Goal: Transaction & Acquisition: Purchase product/service

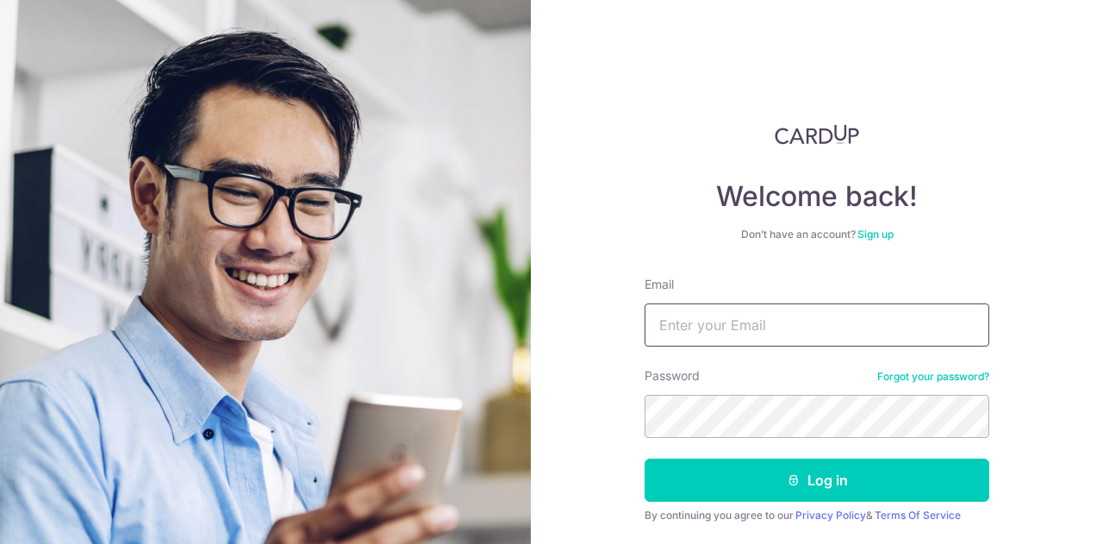
click at [690, 327] on input "Email" at bounding box center [816, 324] width 345 height 43
type input "harid65@hotmail.com"
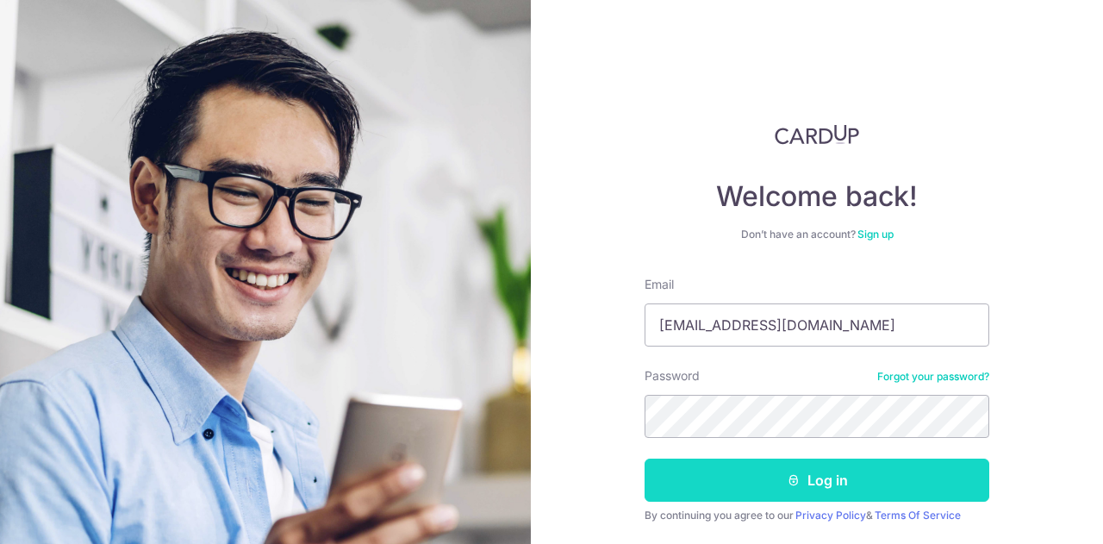
click at [719, 476] on button "Log in" at bounding box center [816, 479] width 345 height 43
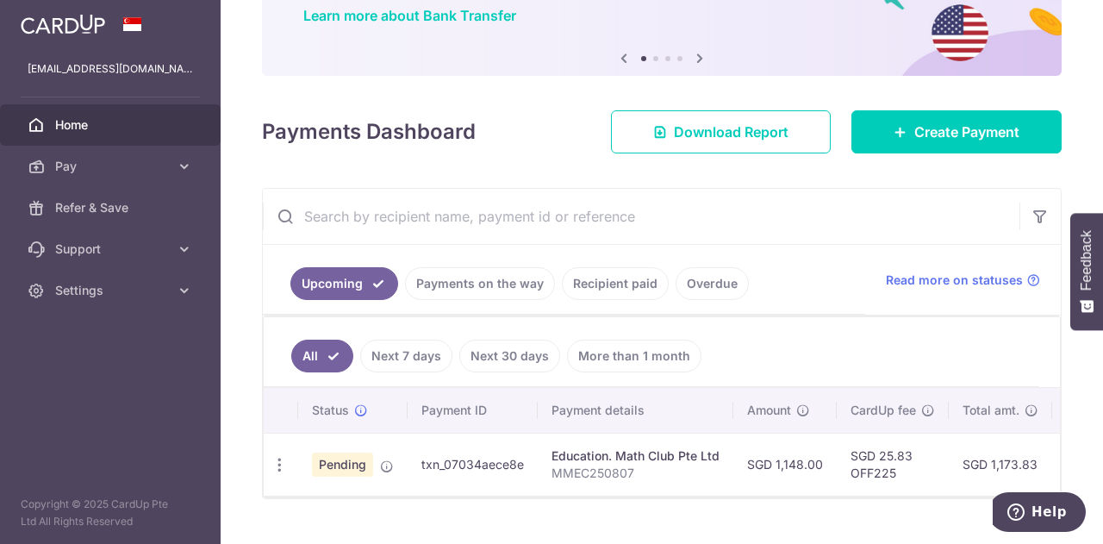
scroll to position [172, 0]
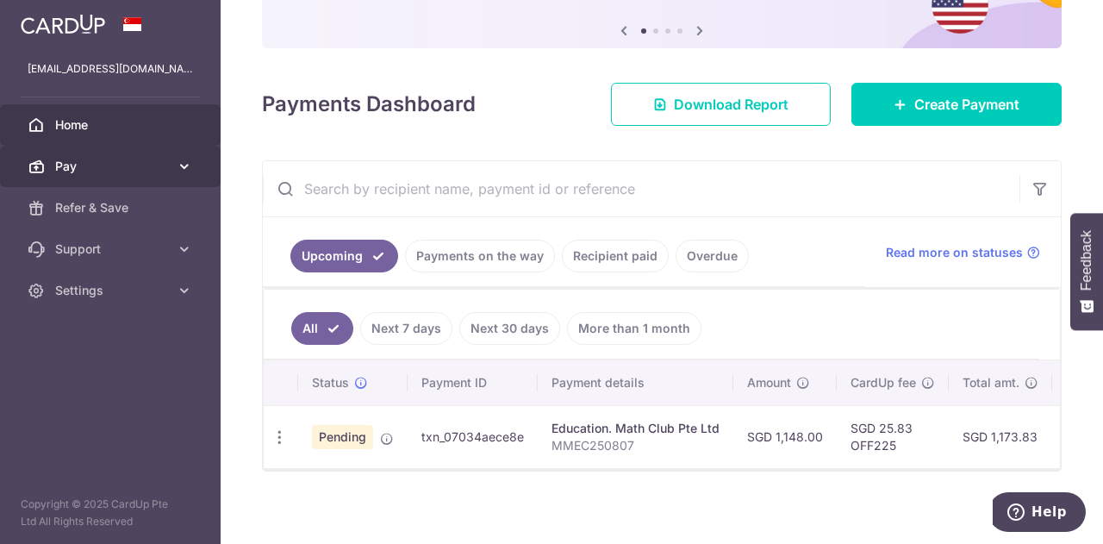
click at [171, 167] on link "Pay" at bounding box center [110, 166] width 221 height 41
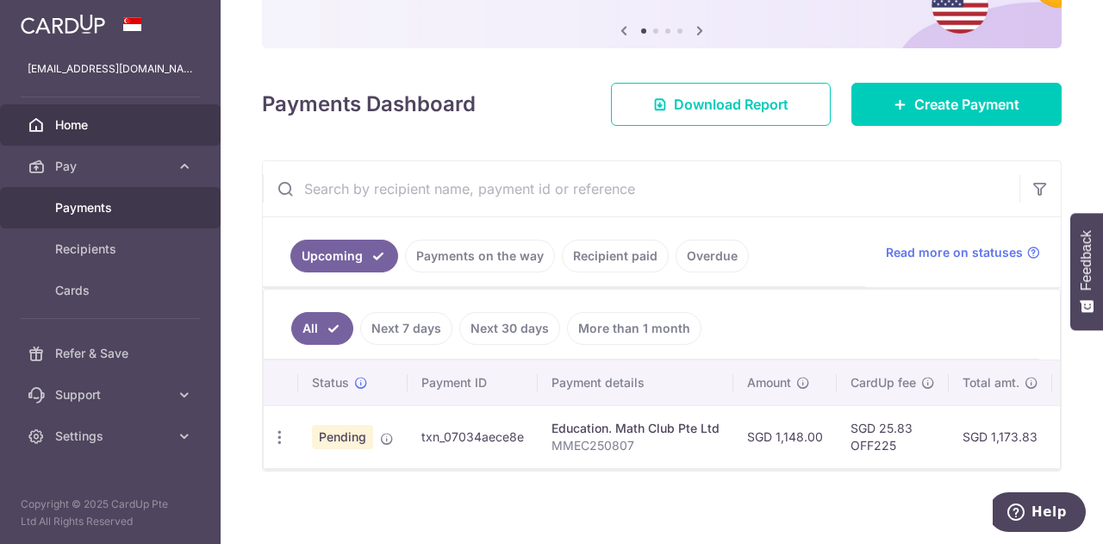
click at [91, 206] on span "Payments" at bounding box center [112, 207] width 114 height 17
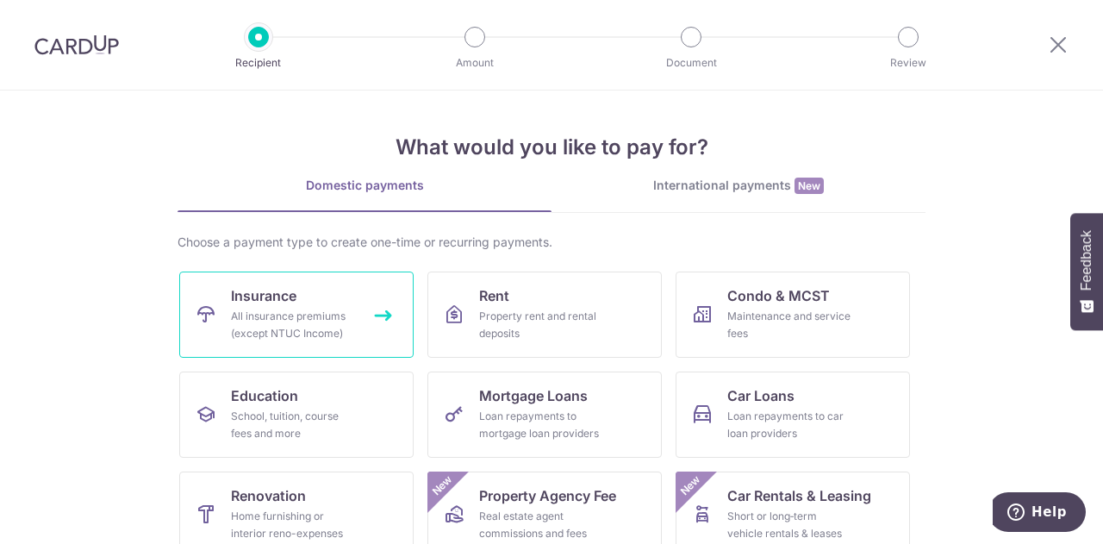
click at [287, 308] on div "All insurance premiums (except NTUC Income)" at bounding box center [293, 325] width 124 height 34
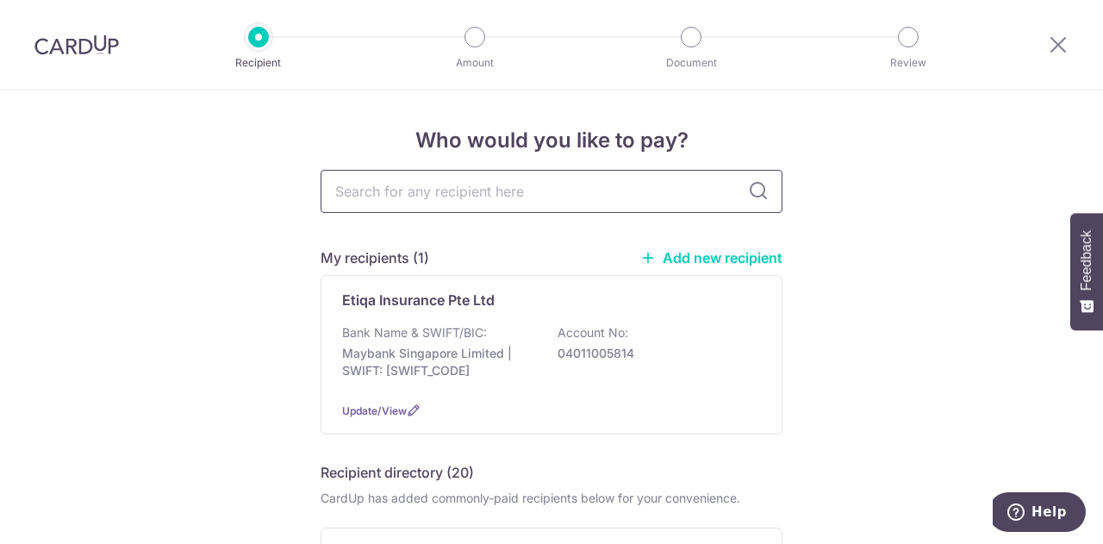
click at [501, 192] on input "text" at bounding box center [551, 191] width 462 height 43
type input "great eastern"
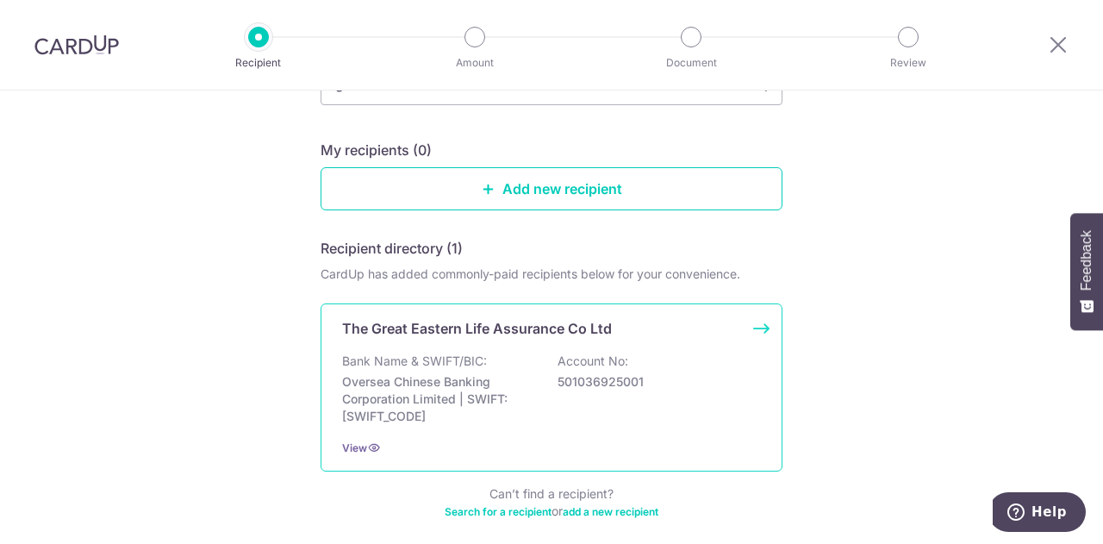
scroll to position [172, 0]
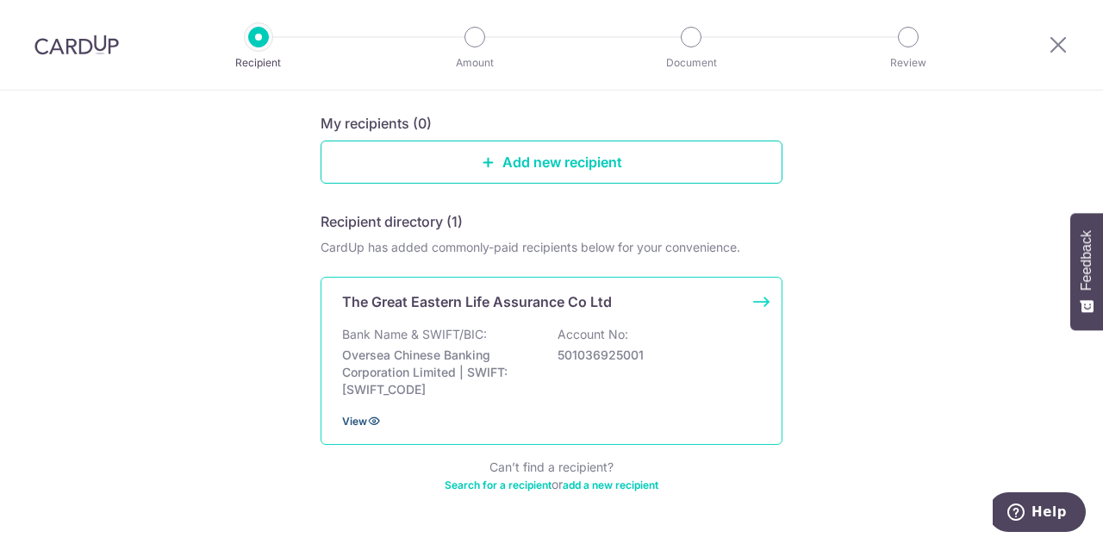
click at [350, 420] on span "View" at bounding box center [354, 420] width 25 height 13
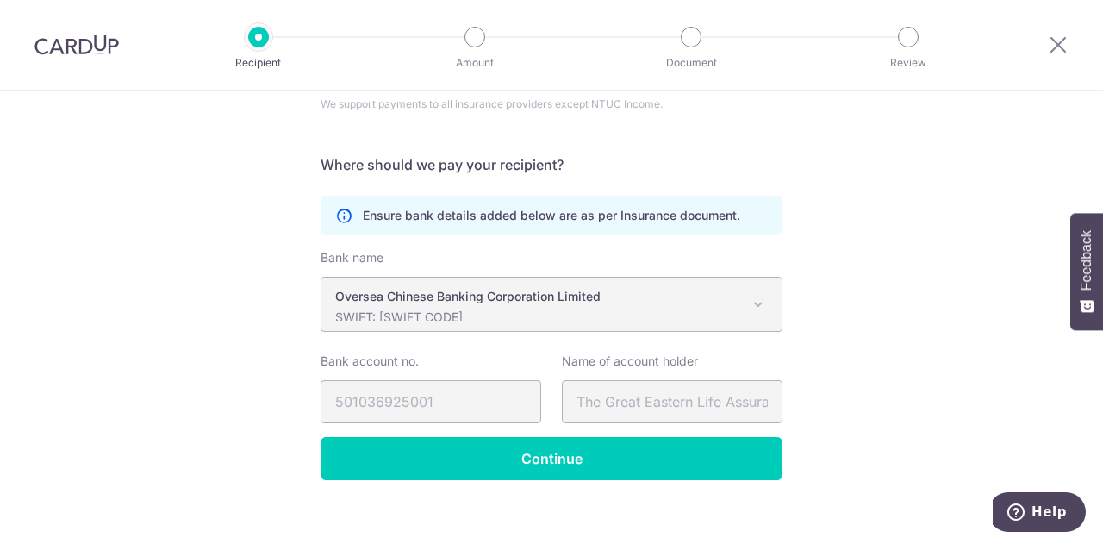
scroll to position [274, 0]
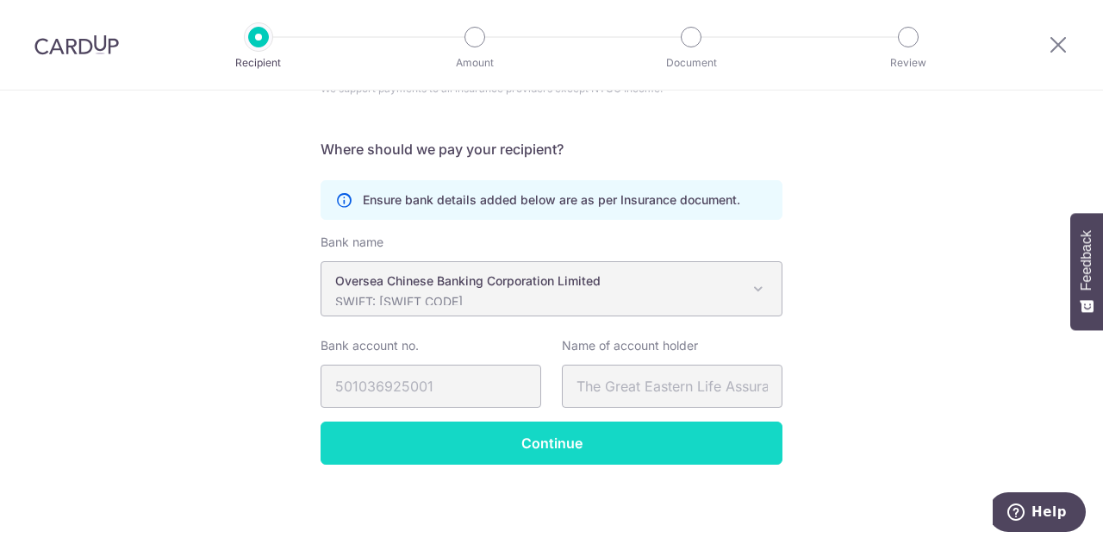
click at [544, 444] on input "Continue" at bounding box center [551, 442] width 462 height 43
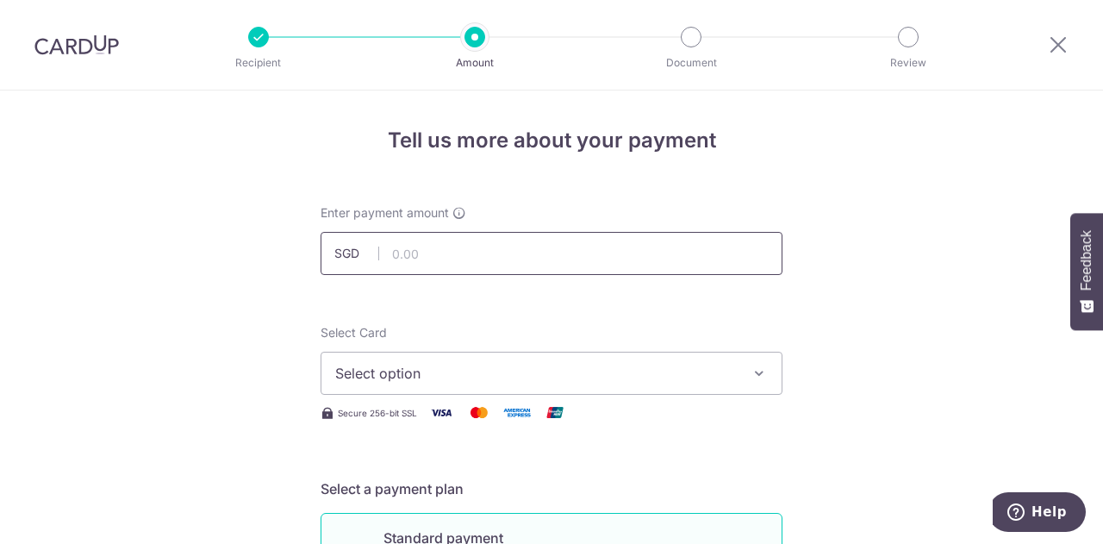
click at [503, 254] on input "text" at bounding box center [551, 253] width 462 height 43
type input "1,436.50"
click at [517, 375] on span "Select option" at bounding box center [535, 373] width 401 height 21
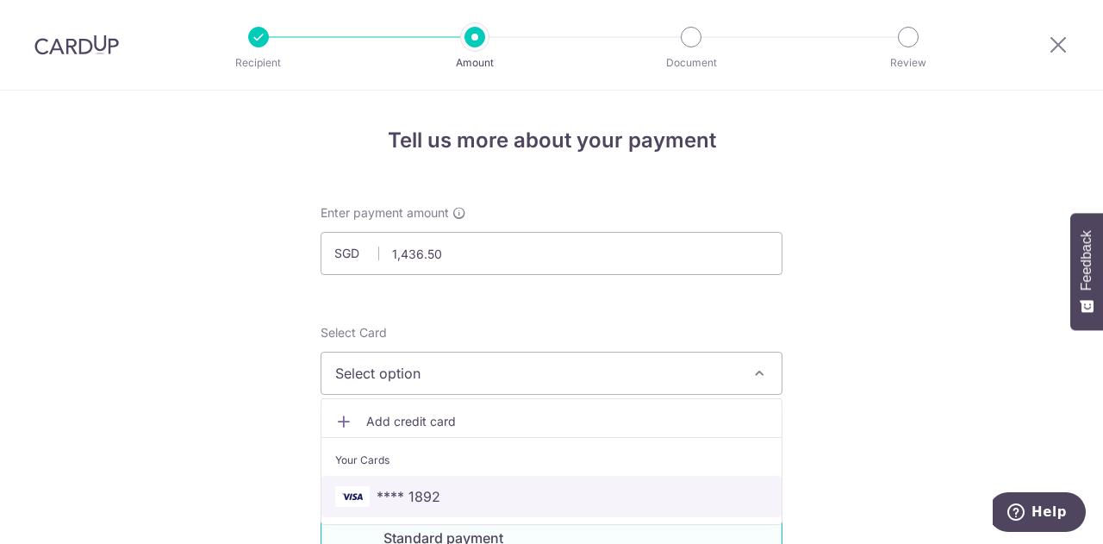
drag, startPoint x: 432, startPoint y: 494, endPoint x: 582, endPoint y: 432, distance: 162.7
click at [432, 494] on span "**** 1892" at bounding box center [408, 496] width 64 height 21
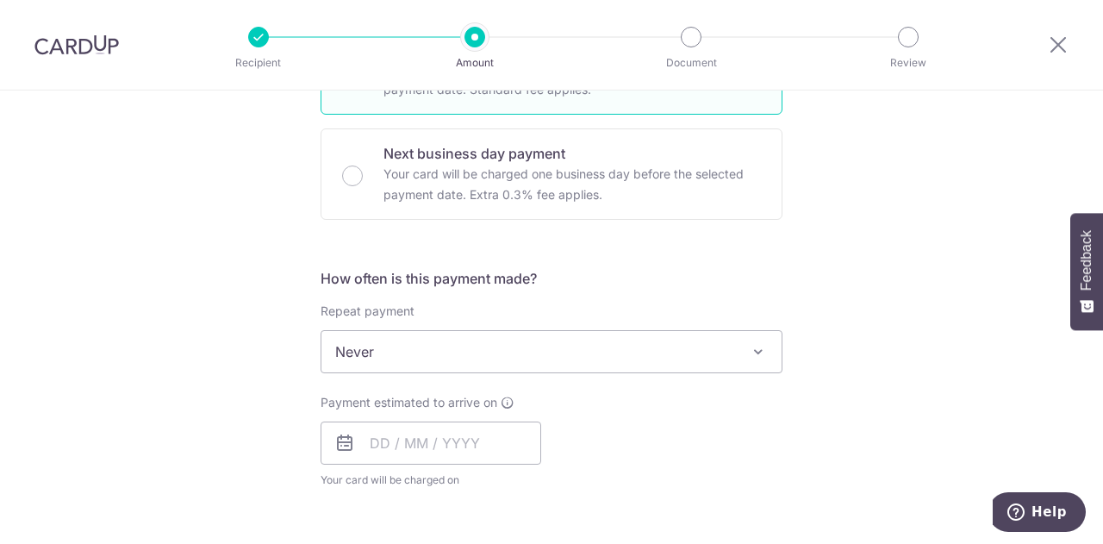
scroll to position [517, 0]
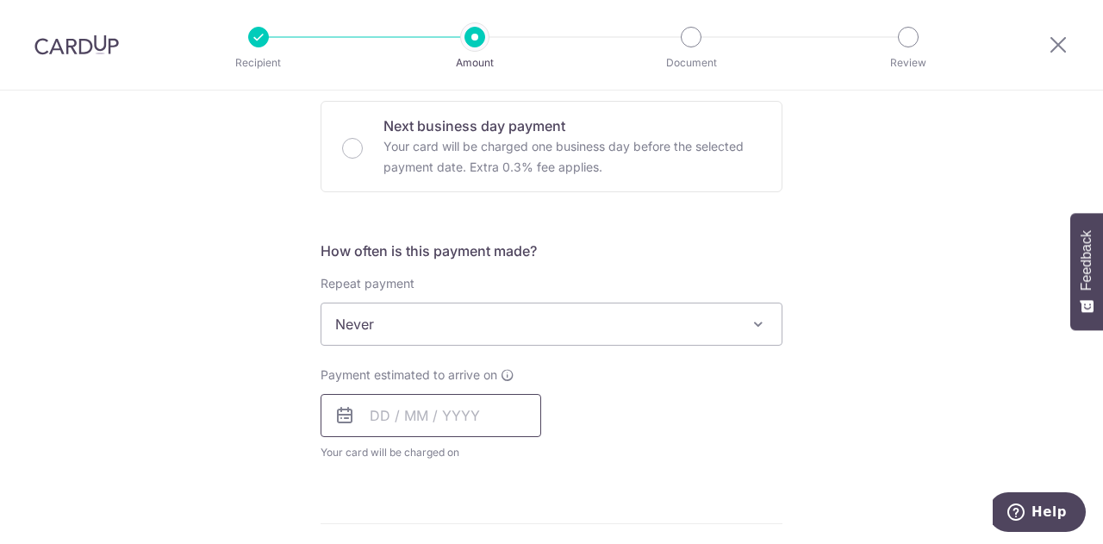
click at [449, 418] on input "text" at bounding box center [430, 415] width 221 height 43
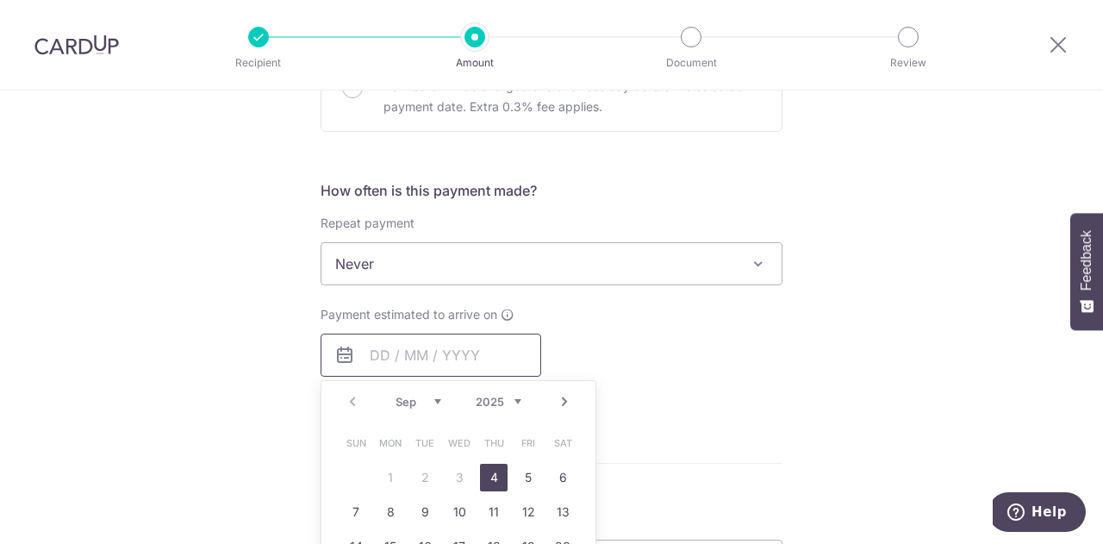
scroll to position [603, 0]
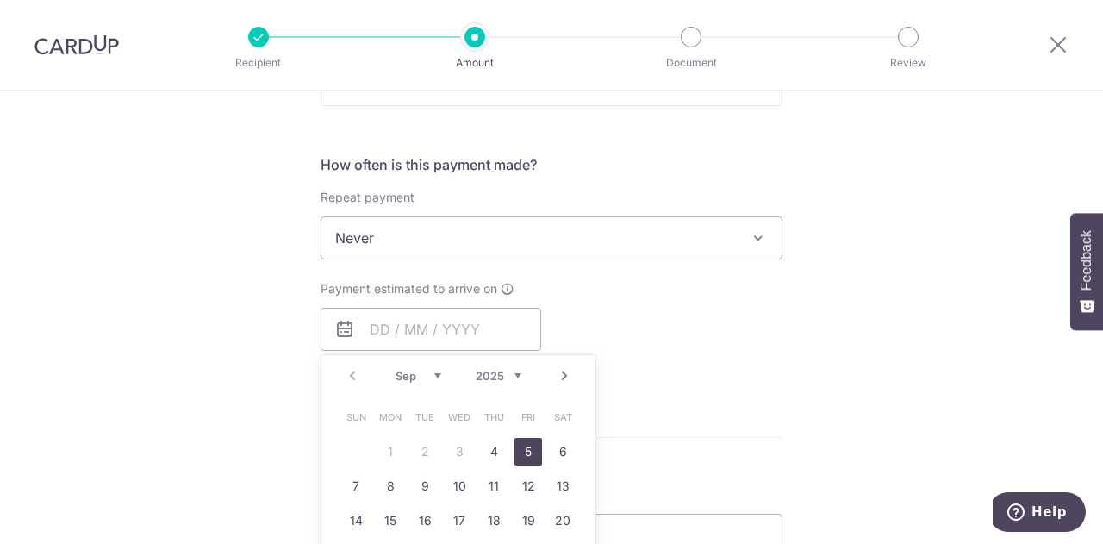
click at [525, 450] on link "5" at bounding box center [528, 452] width 28 height 28
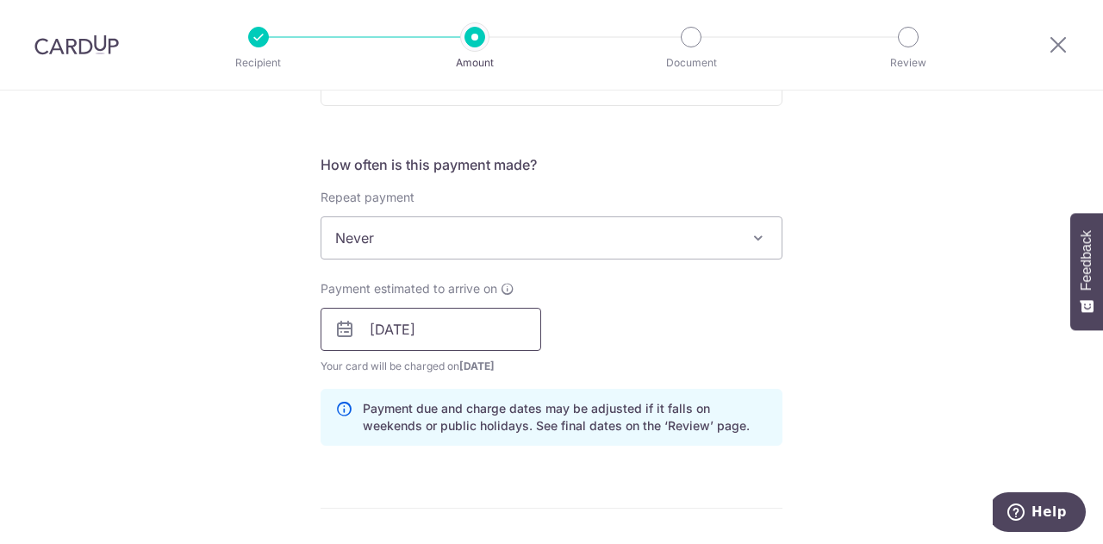
click at [474, 319] on input "05/09/2025" at bounding box center [430, 329] width 221 height 43
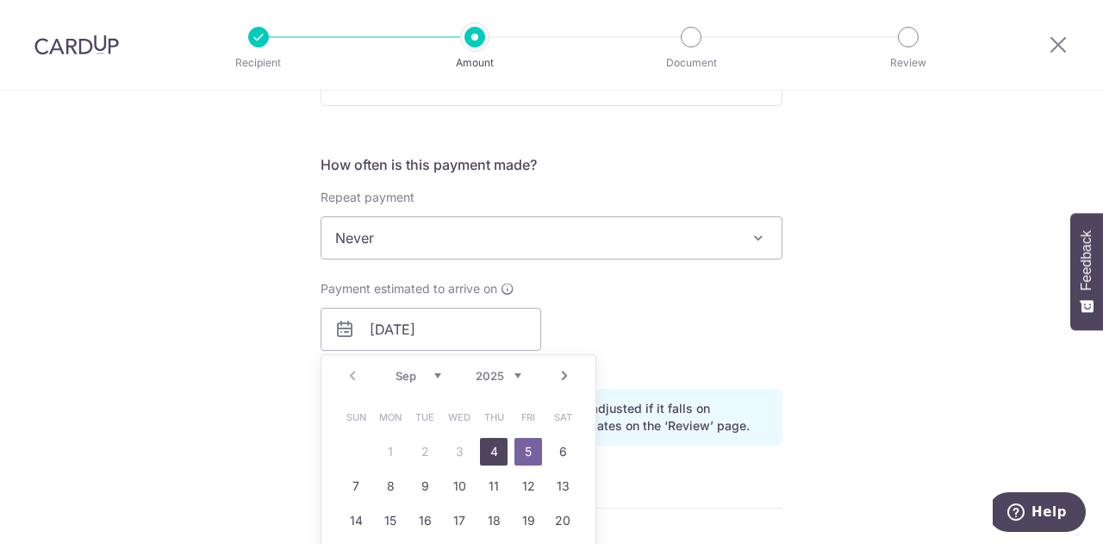
click at [485, 448] on link "4" at bounding box center [494, 452] width 28 height 28
type input "04/09/2025"
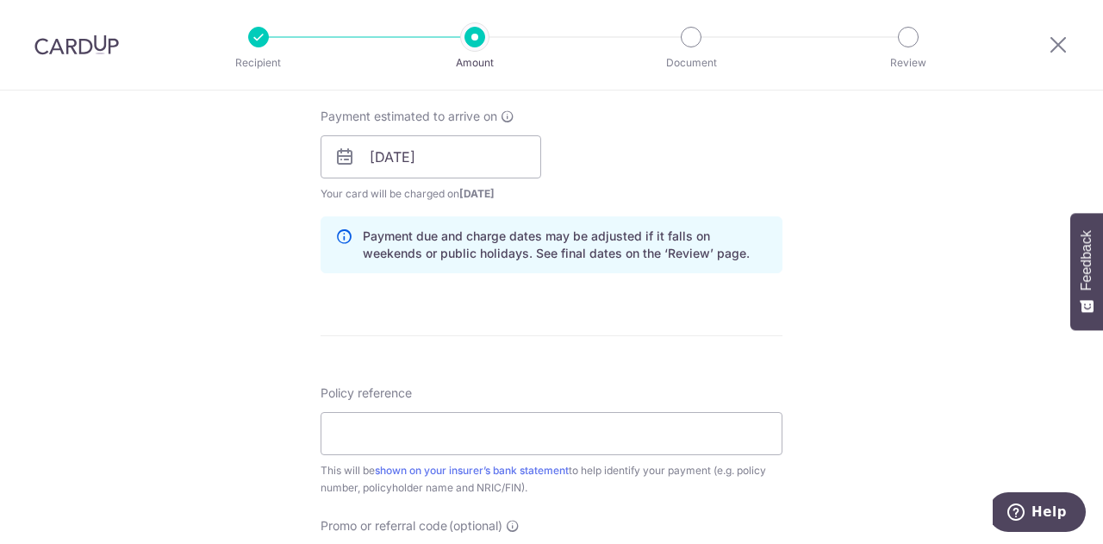
scroll to position [862, 0]
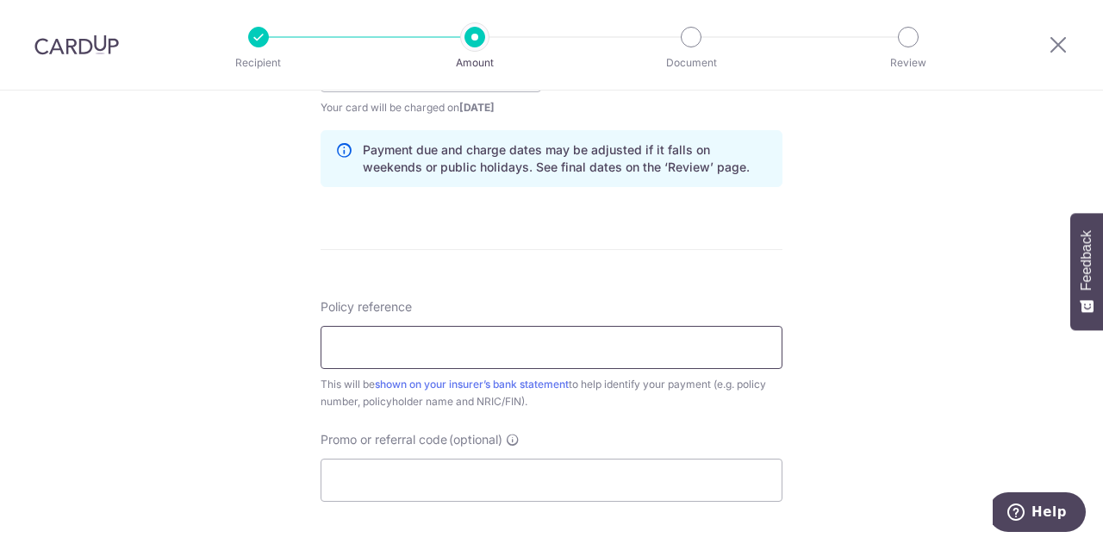
click at [658, 355] on input "Policy reference" at bounding box center [551, 347] width 462 height 43
type input "0072813230"
click at [622, 473] on input "Promo or referral code (optional)" at bounding box center [551, 479] width 462 height 43
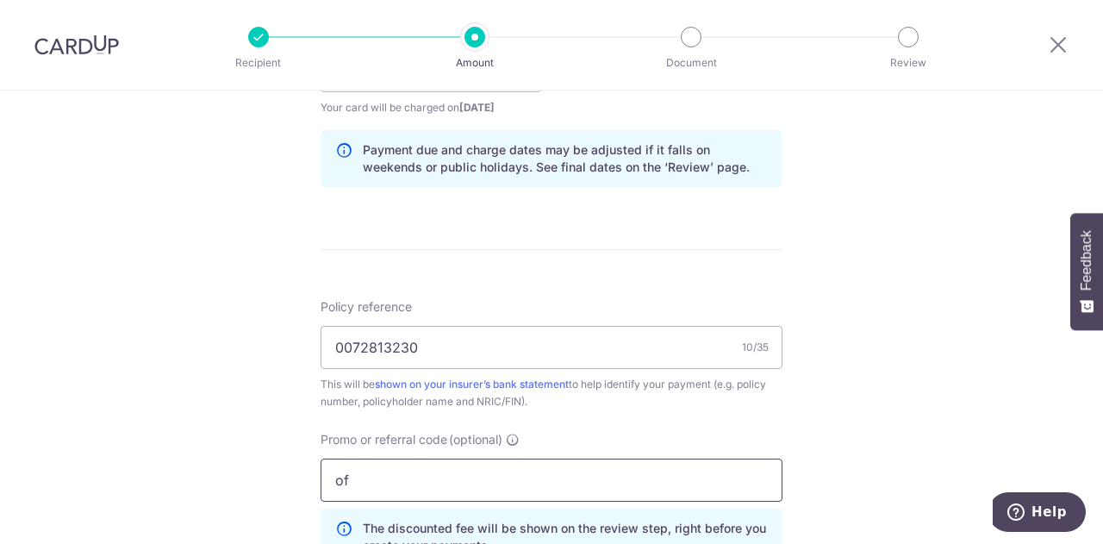
type input "o"
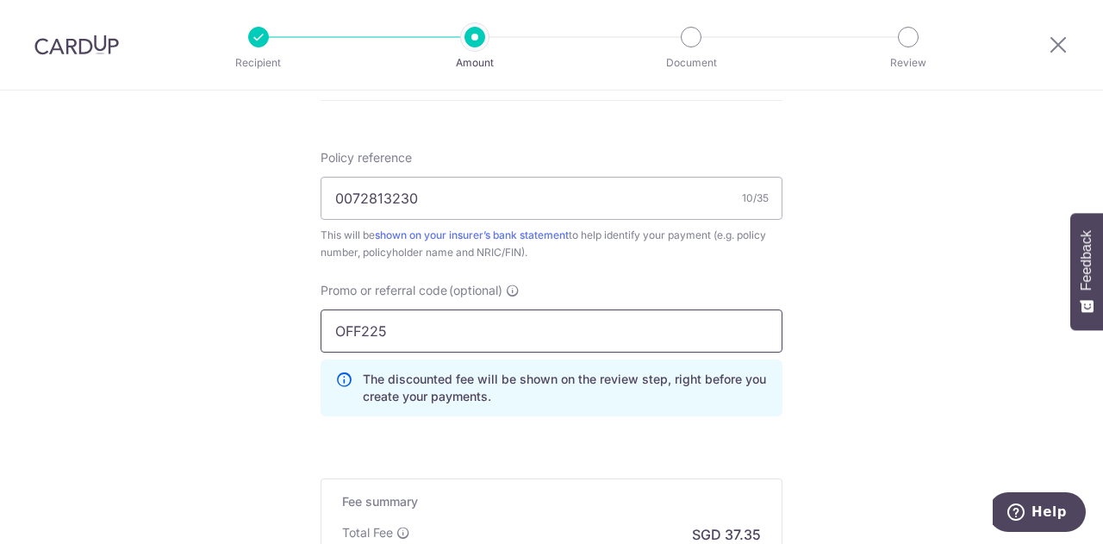
scroll to position [1206, 0]
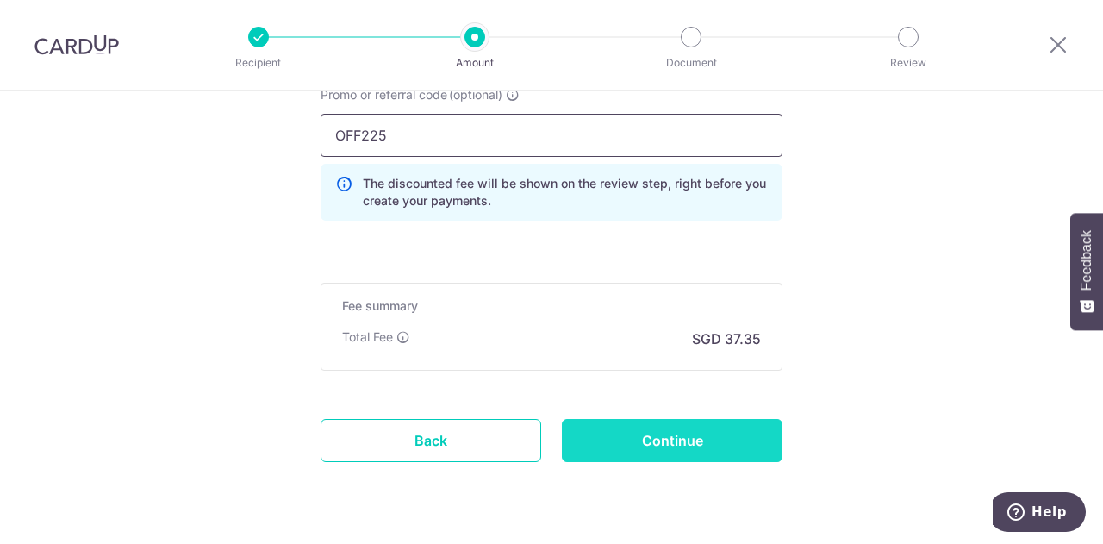
type input "OFF225"
click at [736, 442] on input "Continue" at bounding box center [672, 440] width 221 height 43
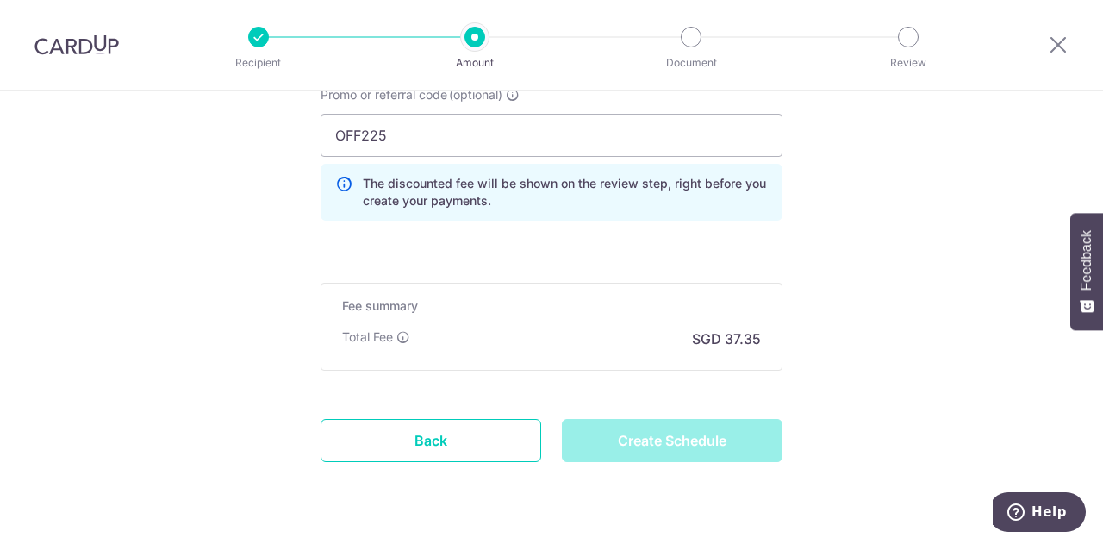
type input "Create Schedule"
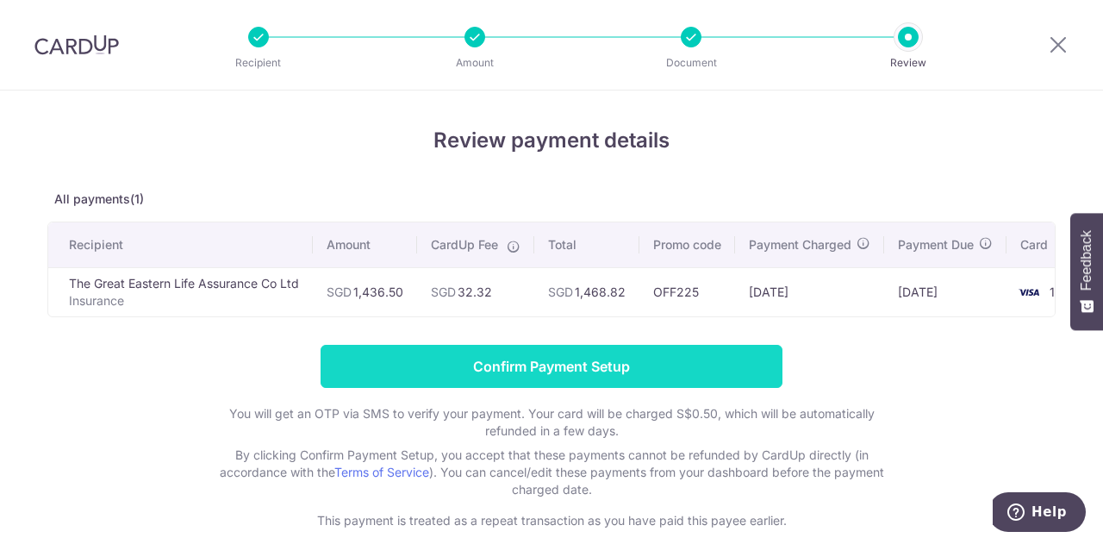
click at [483, 379] on input "Confirm Payment Setup" at bounding box center [551, 366] width 462 height 43
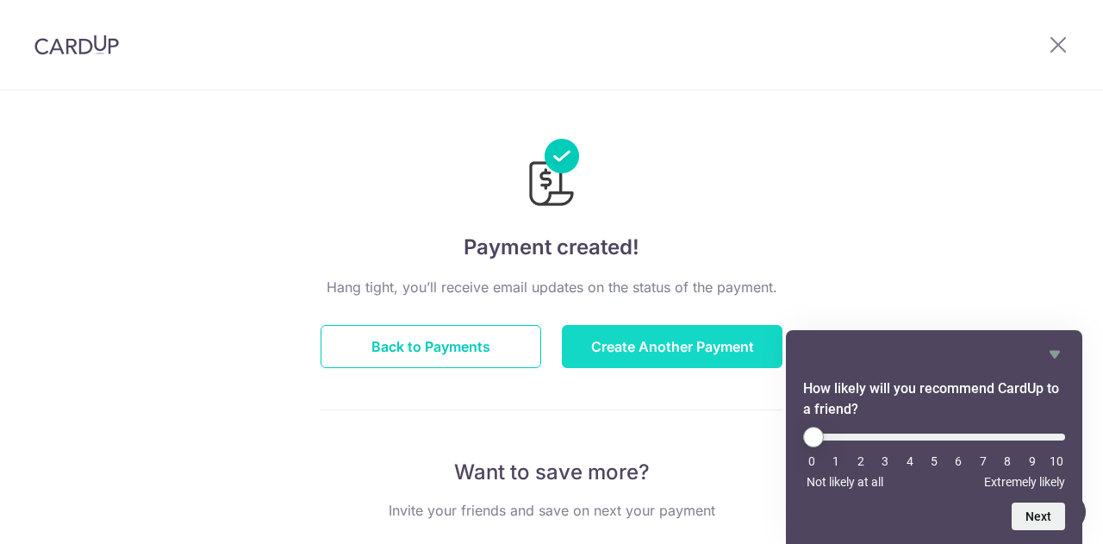
click at [639, 354] on button "Create Another Payment" at bounding box center [672, 346] width 221 height 43
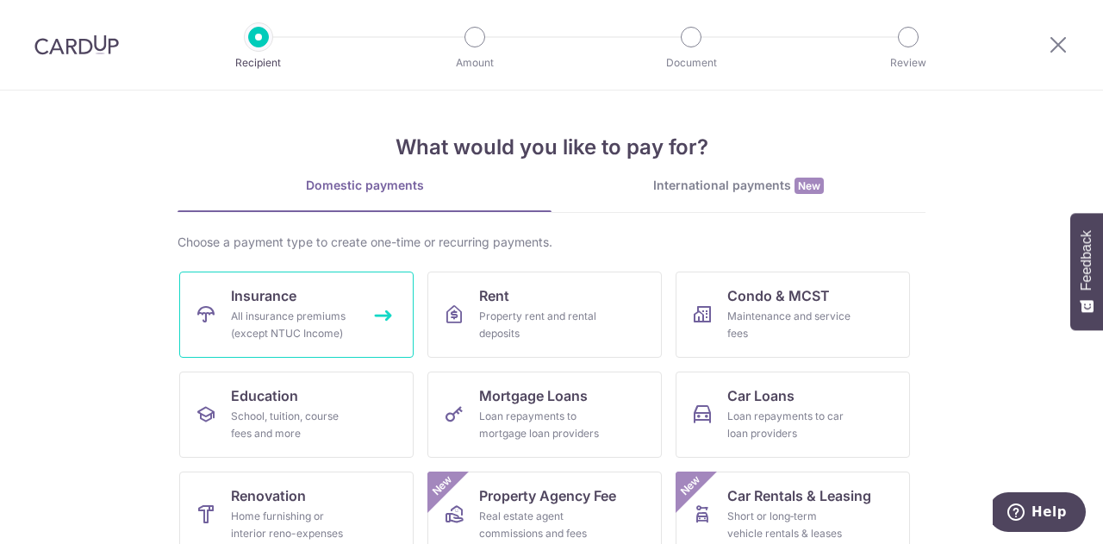
click at [302, 322] on div "All insurance premiums (except NTUC Income)" at bounding box center [293, 325] width 124 height 34
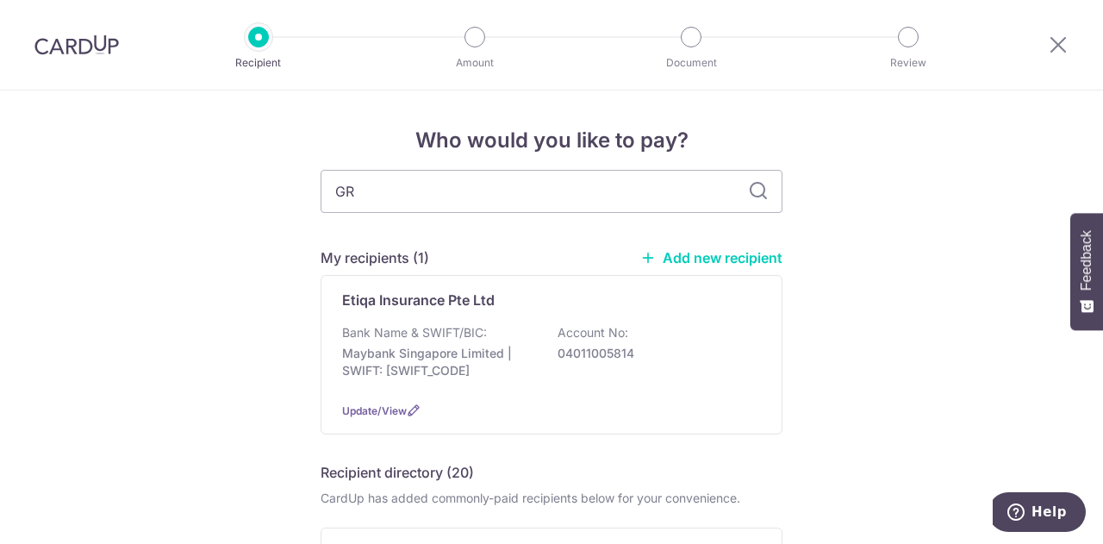
type input "GRE"
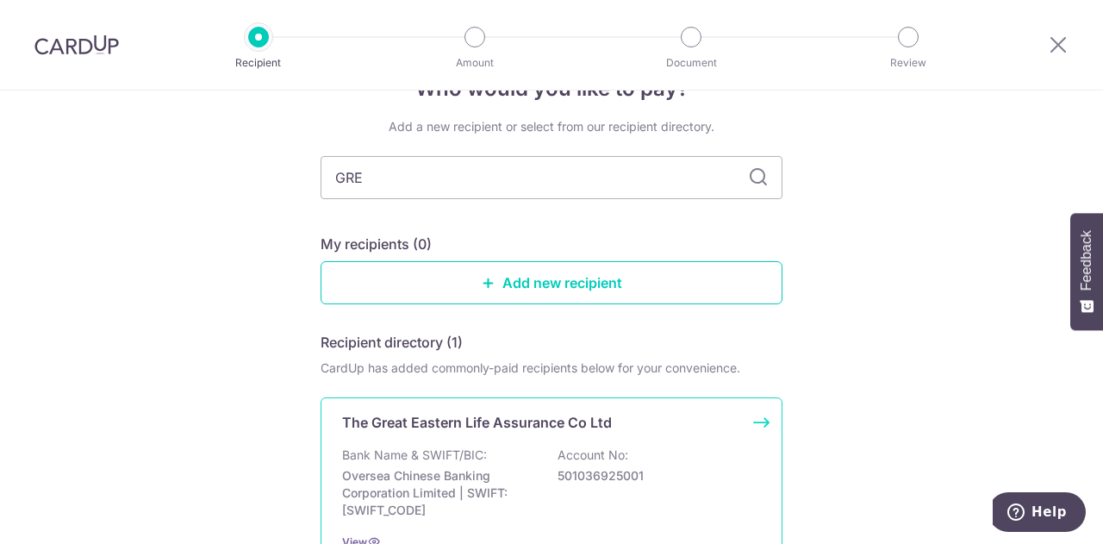
scroll to position [86, 0]
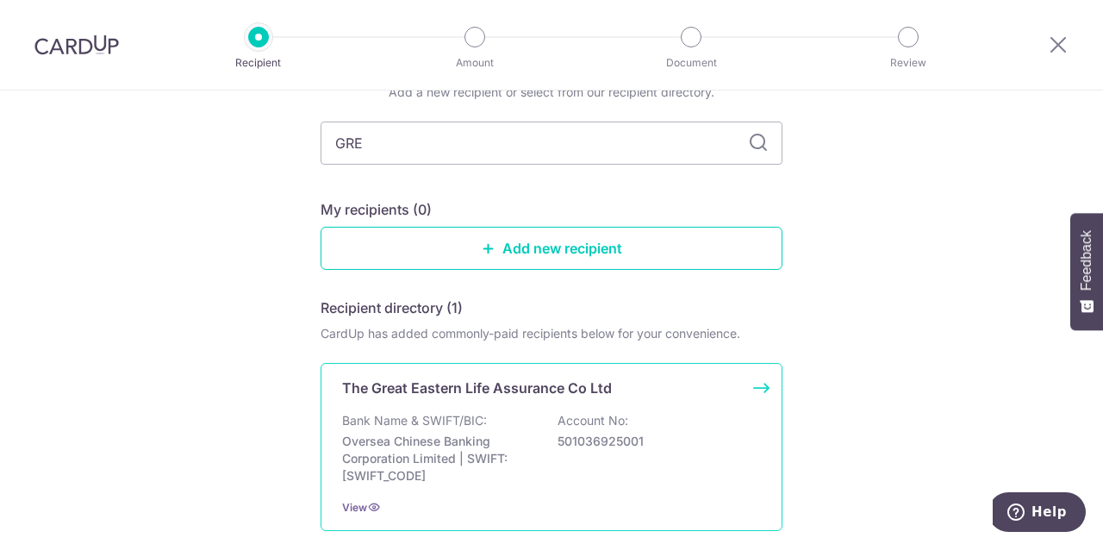
click at [563, 404] on div "The Great Eastern Life Assurance Co Ltd Bank Name & SWIFT/BIC: Oversea Chinese …" at bounding box center [551, 447] width 462 height 168
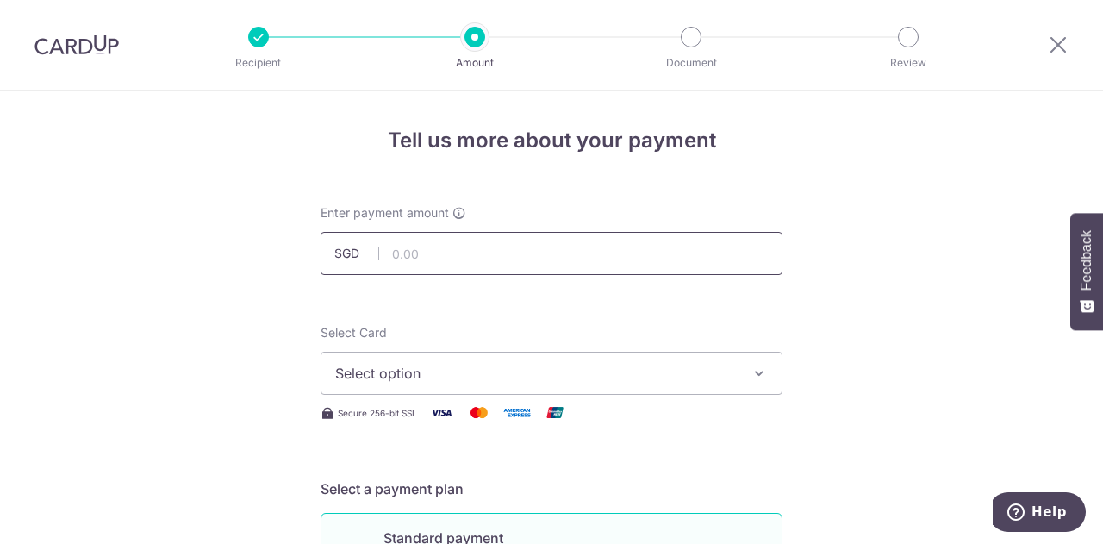
click at [473, 262] on input "text" at bounding box center [551, 253] width 462 height 43
type input "2,481.00"
click at [465, 364] on span "Select option" at bounding box center [535, 373] width 401 height 21
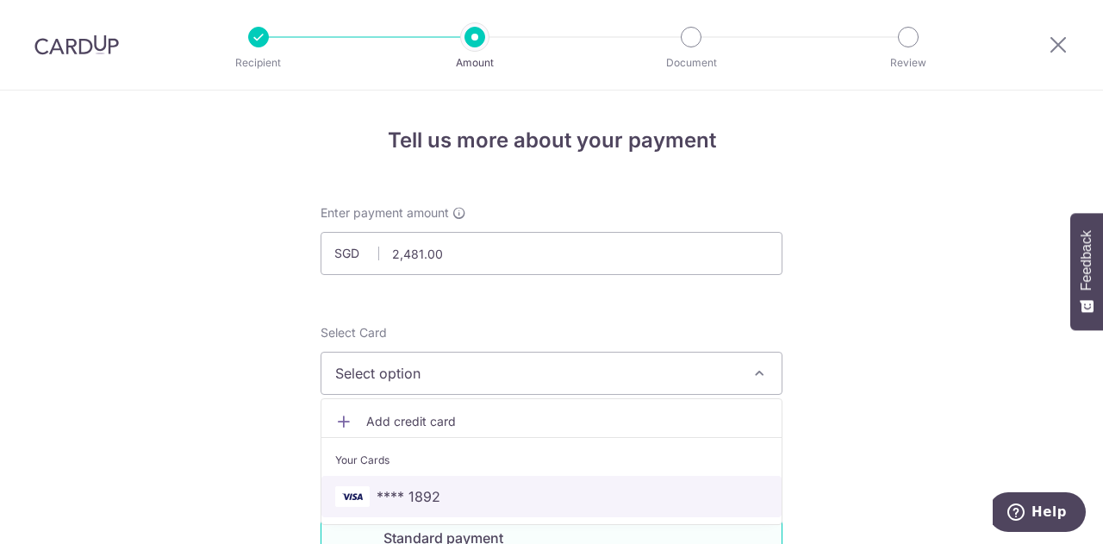
drag, startPoint x: 448, startPoint y: 495, endPoint x: 495, endPoint y: 468, distance: 54.8
click at [448, 495] on span "**** 1892" at bounding box center [551, 496] width 432 height 21
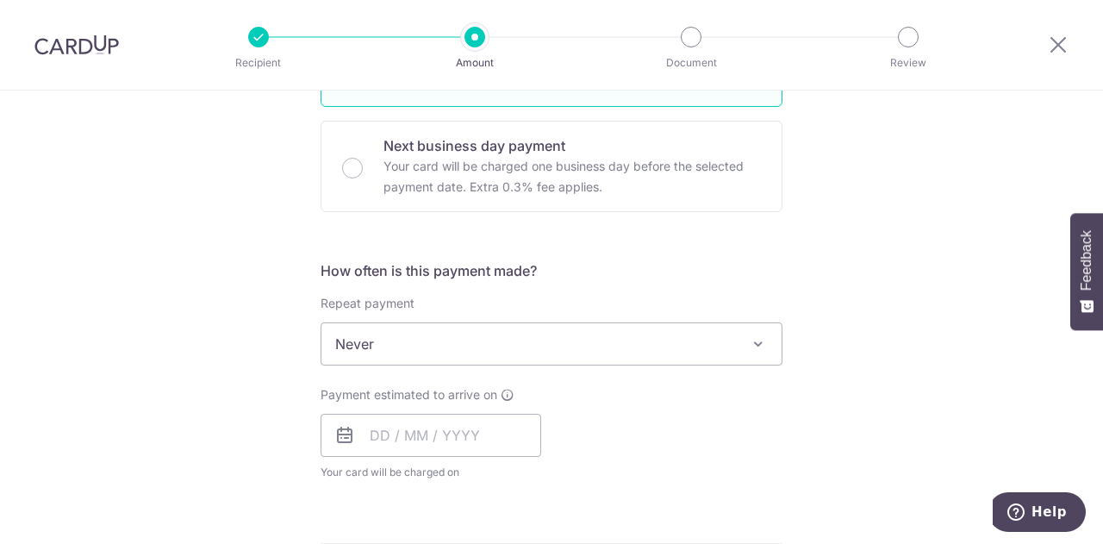
scroll to position [603, 0]
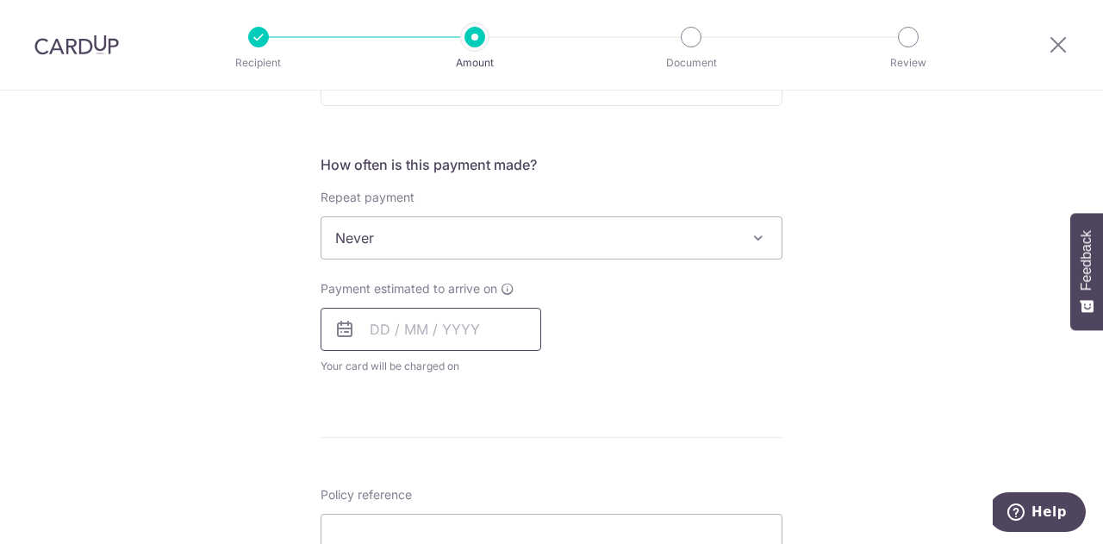
click at [491, 332] on input "text" at bounding box center [430, 329] width 221 height 43
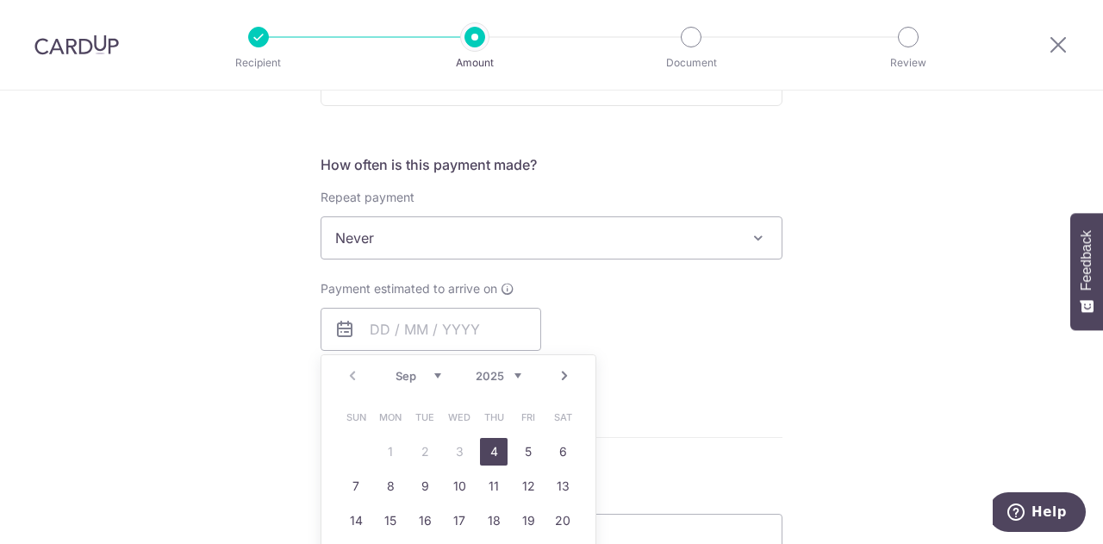
click at [490, 445] on link "4" at bounding box center [494, 452] width 28 height 28
type input "04/09/2025"
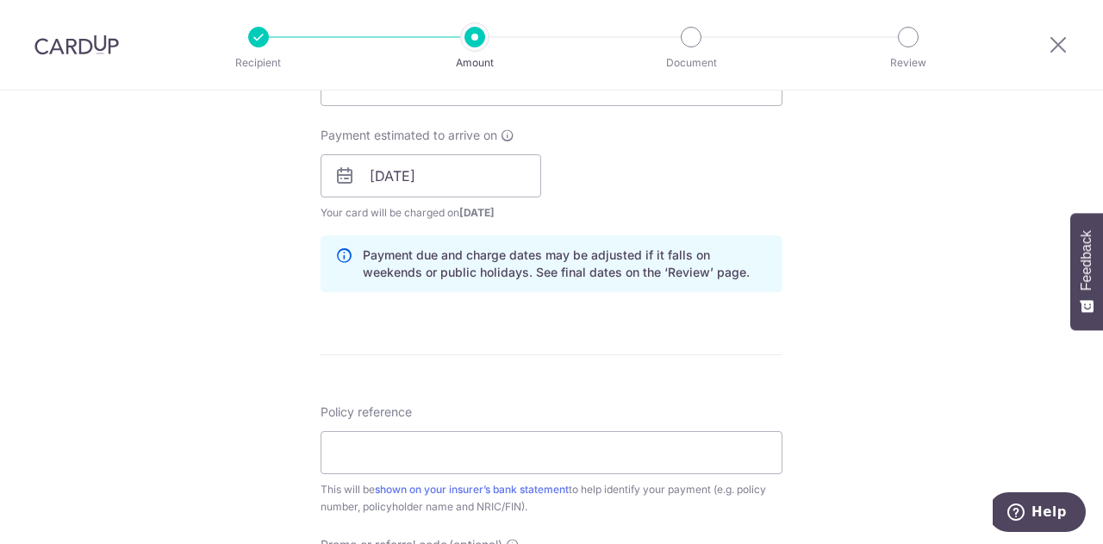
scroll to position [862, 0]
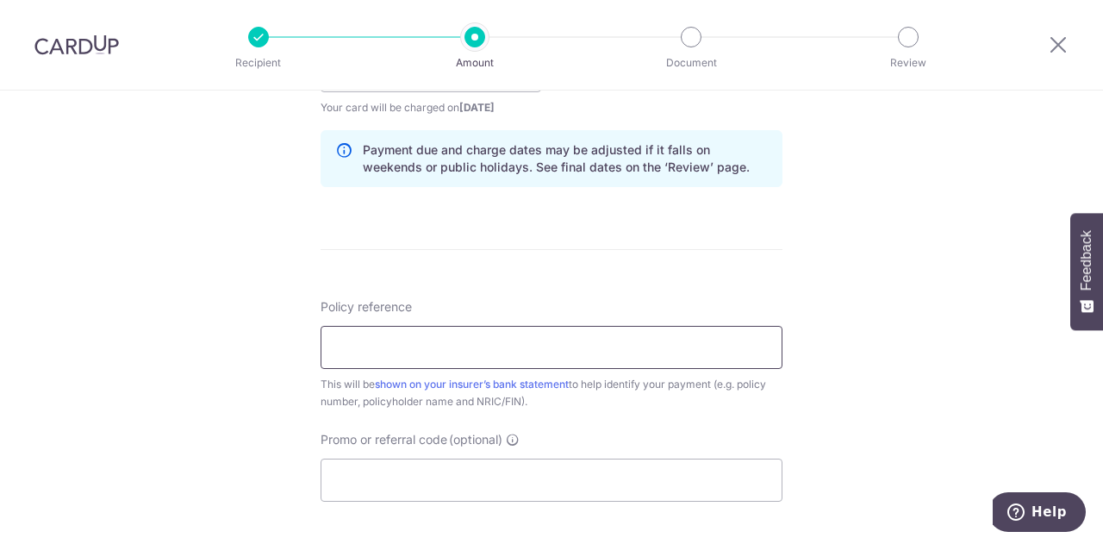
click at [508, 352] on input "Policy reference" at bounding box center [551, 347] width 462 height 43
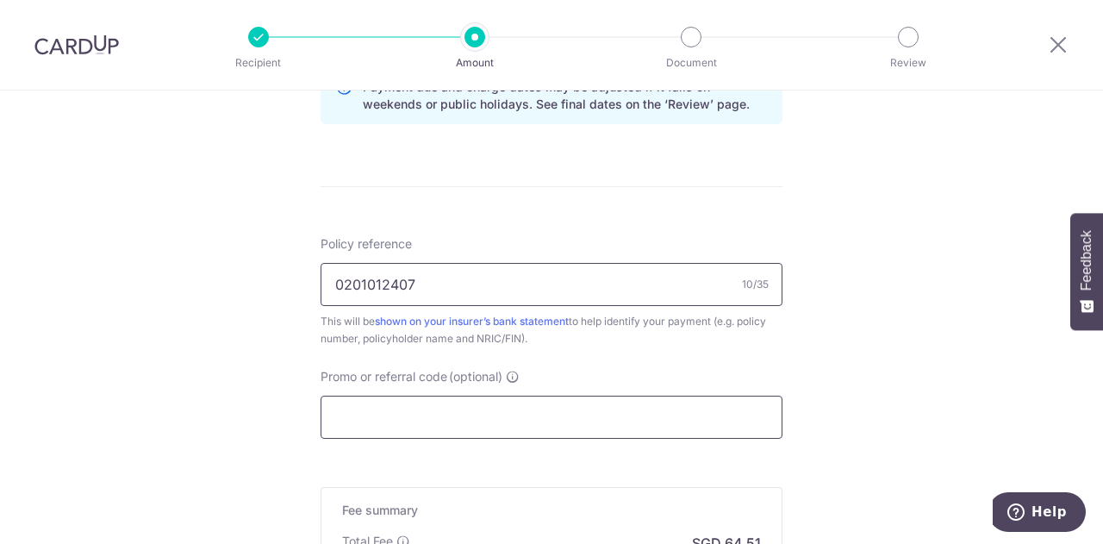
scroll to position [948, 0]
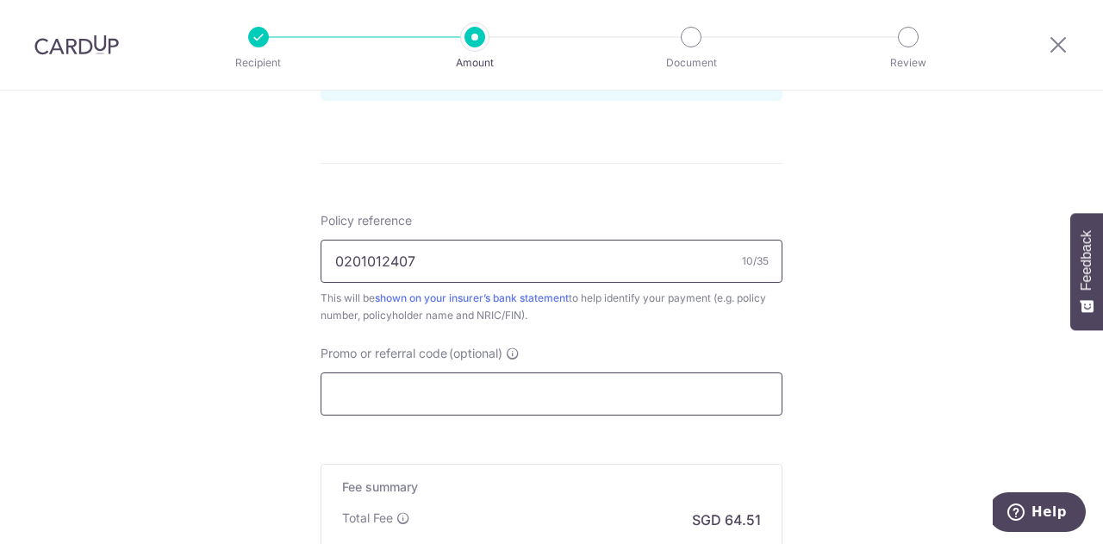
type input "0201012407"
click at [556, 392] on input "Promo or referral code (optional)" at bounding box center [551, 393] width 462 height 43
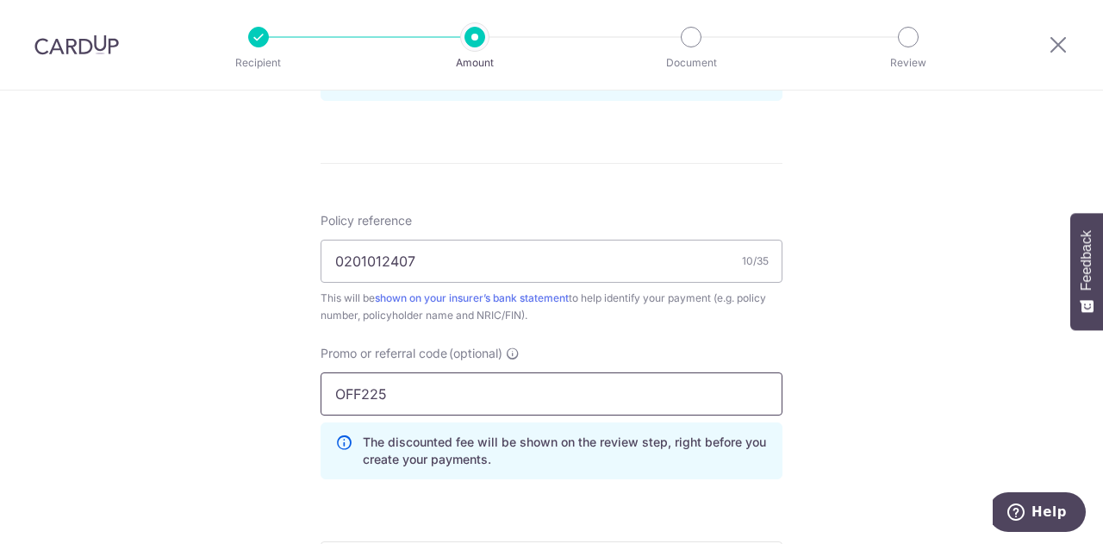
scroll to position [1206, 0]
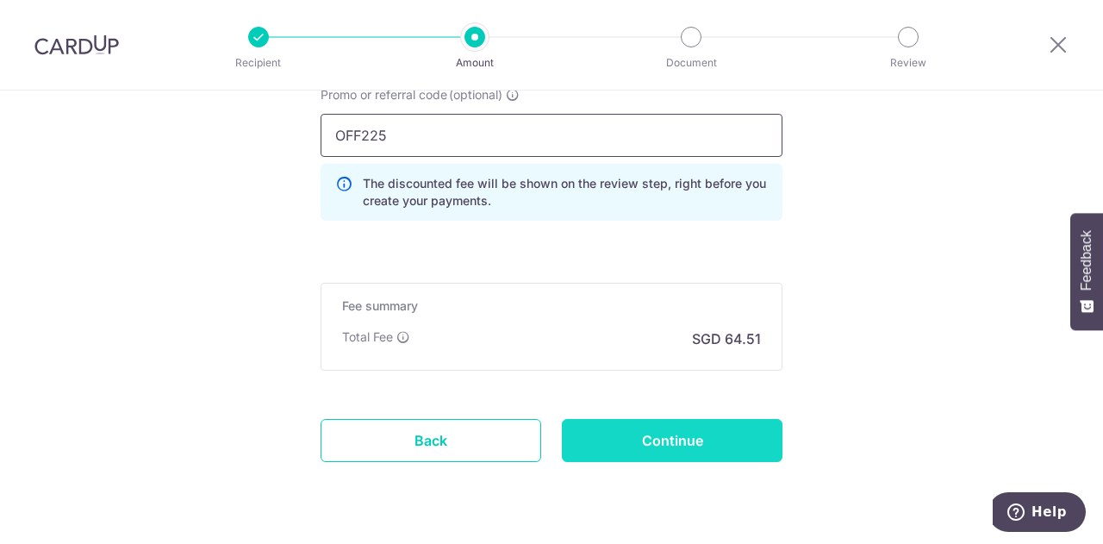
type input "OFF225"
click at [724, 449] on input "Continue" at bounding box center [672, 440] width 221 height 43
type input "Create Schedule"
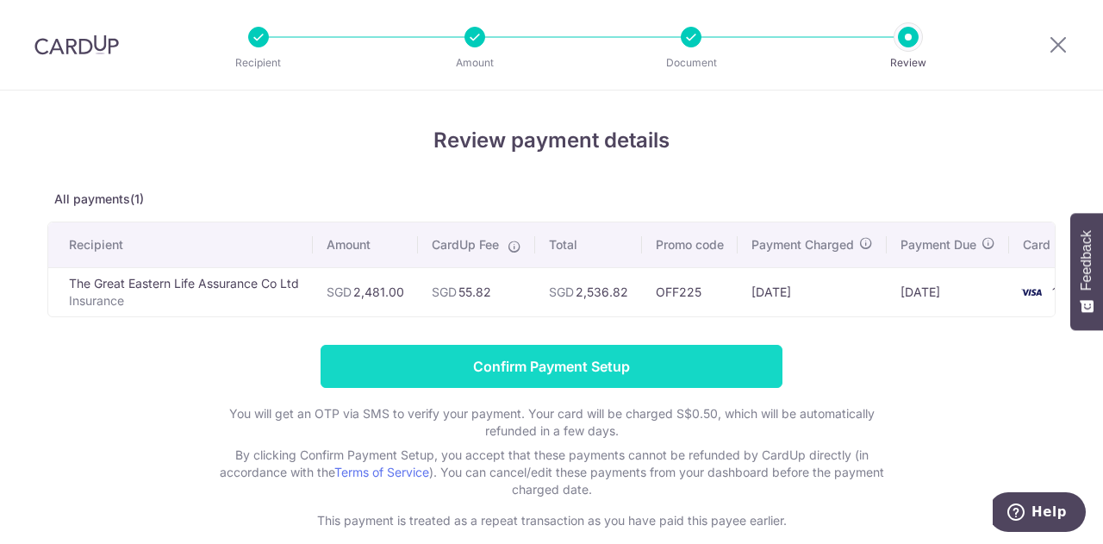
click at [662, 370] on input "Confirm Payment Setup" at bounding box center [551, 366] width 462 height 43
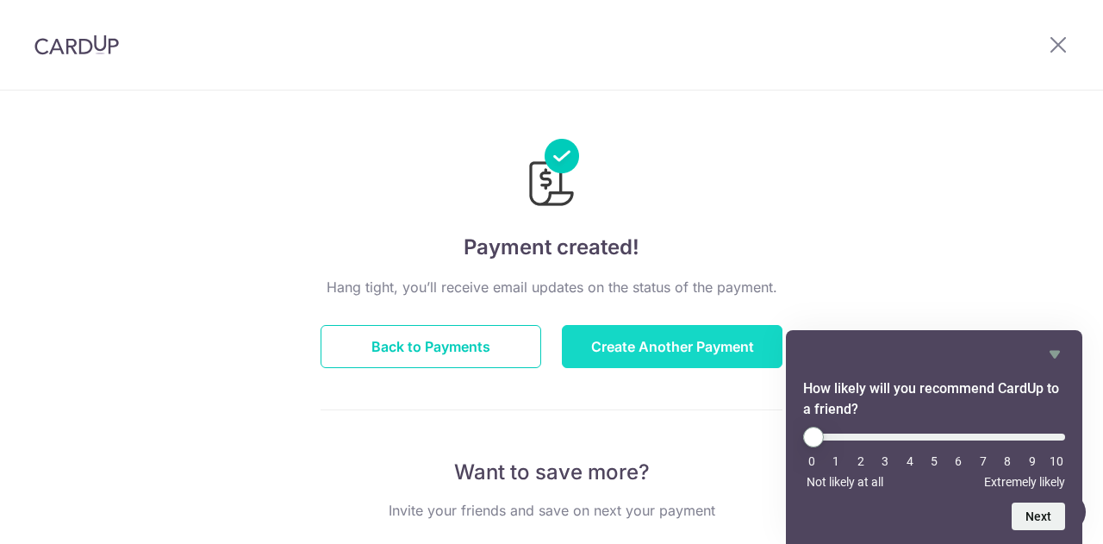
click at [686, 354] on button "Create Another Payment" at bounding box center [672, 346] width 221 height 43
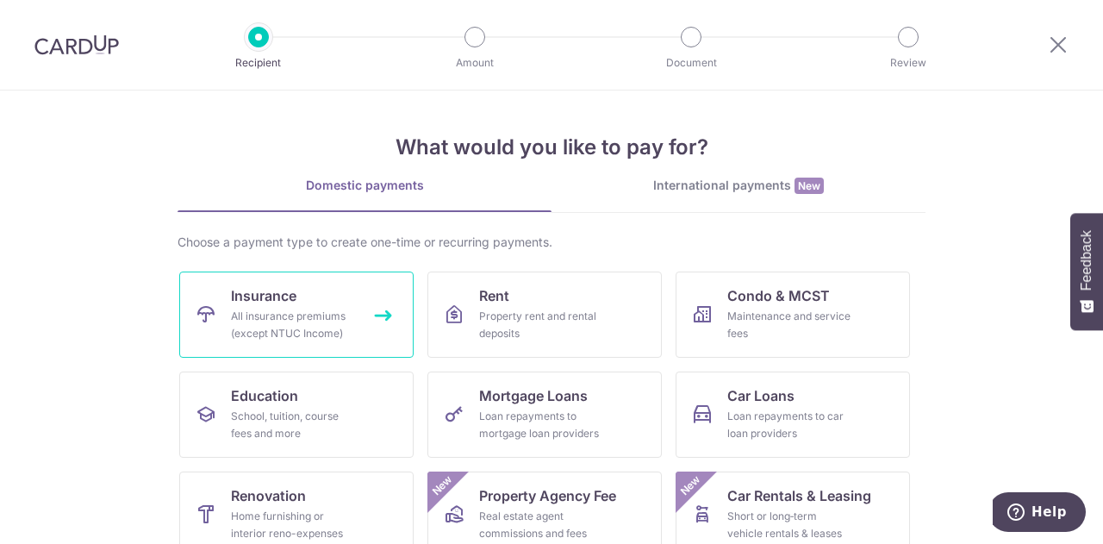
click at [307, 320] on div "All insurance premiums (except NTUC Income)" at bounding box center [293, 325] width 124 height 34
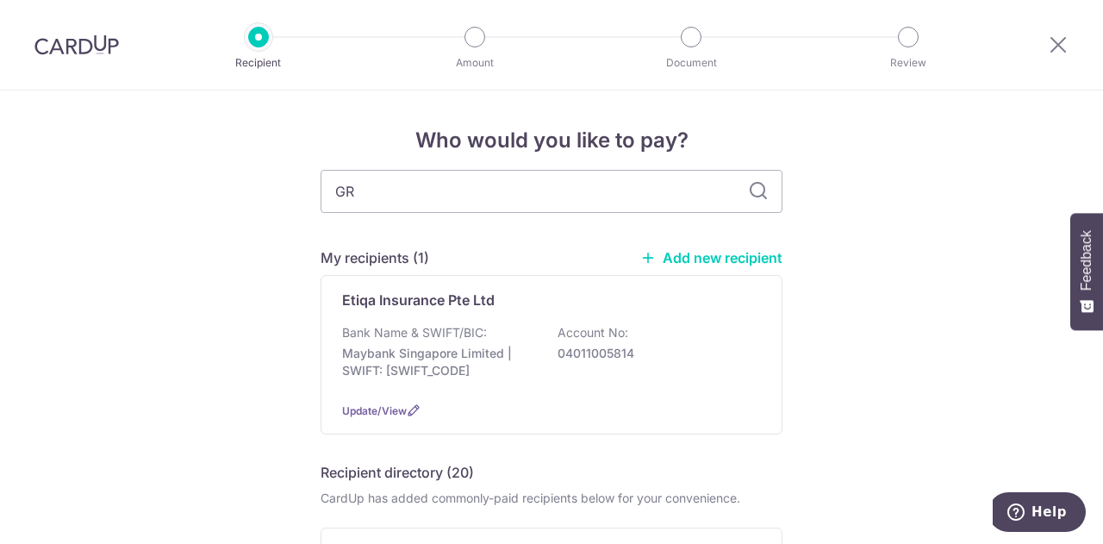
type input "GRE"
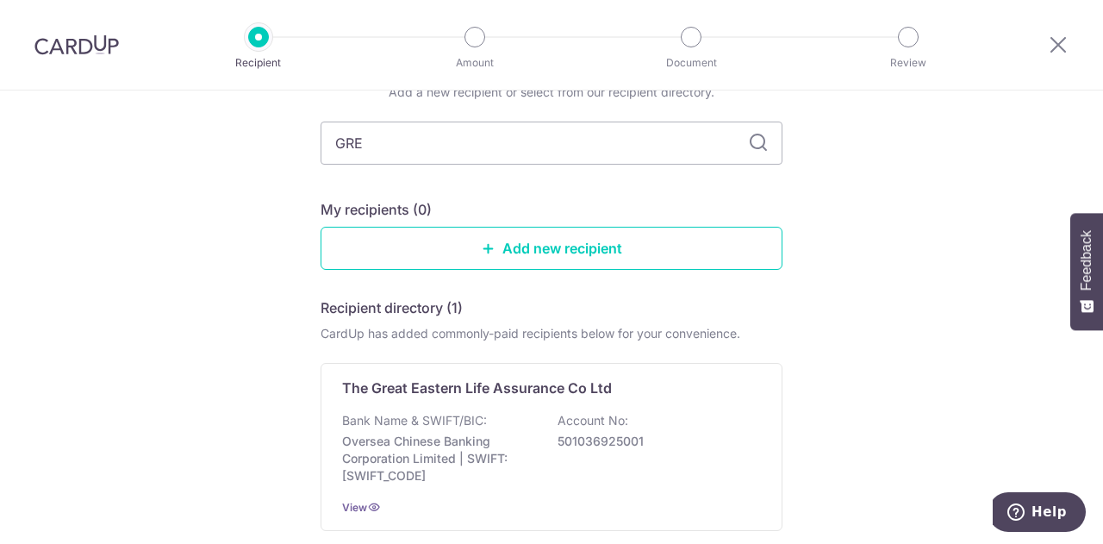
scroll to position [172, 0]
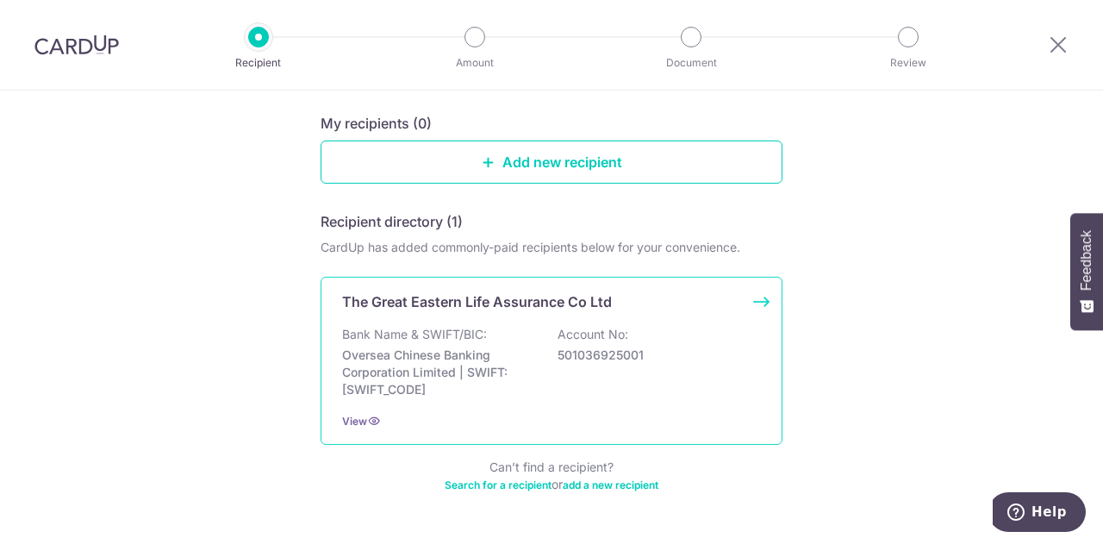
click at [541, 332] on div "Bank Name & SWIFT/BIC: Oversea Chinese Banking Corporation Limited | SWIFT: [SW…" at bounding box center [551, 362] width 419 height 72
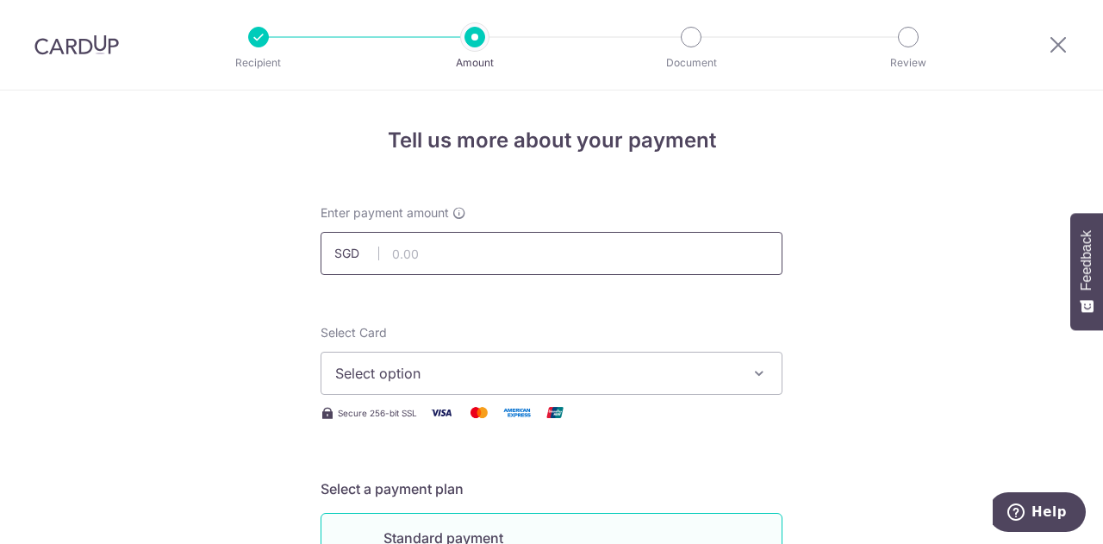
click at [478, 252] on input "text" at bounding box center [551, 253] width 462 height 43
type input "5,972.35"
click at [608, 376] on span "Select option" at bounding box center [535, 373] width 401 height 21
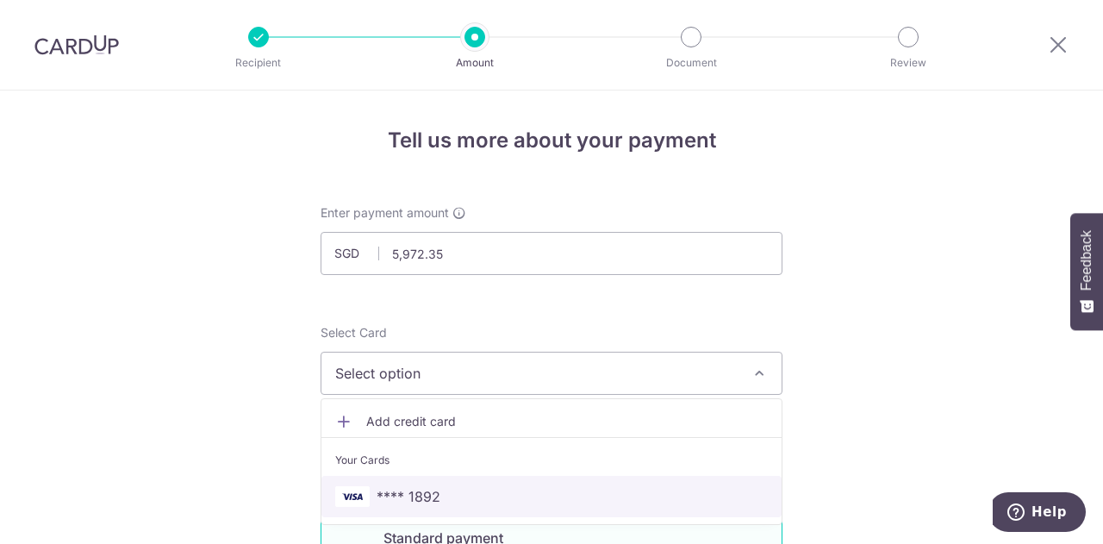
click at [435, 492] on span "**** 1892" at bounding box center [551, 496] width 432 height 21
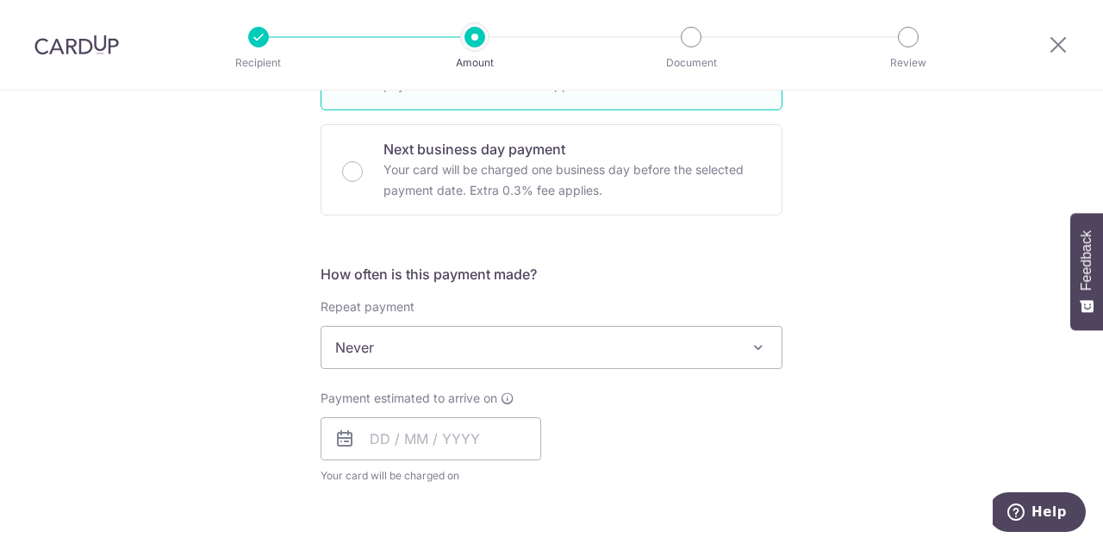
scroll to position [517, 0]
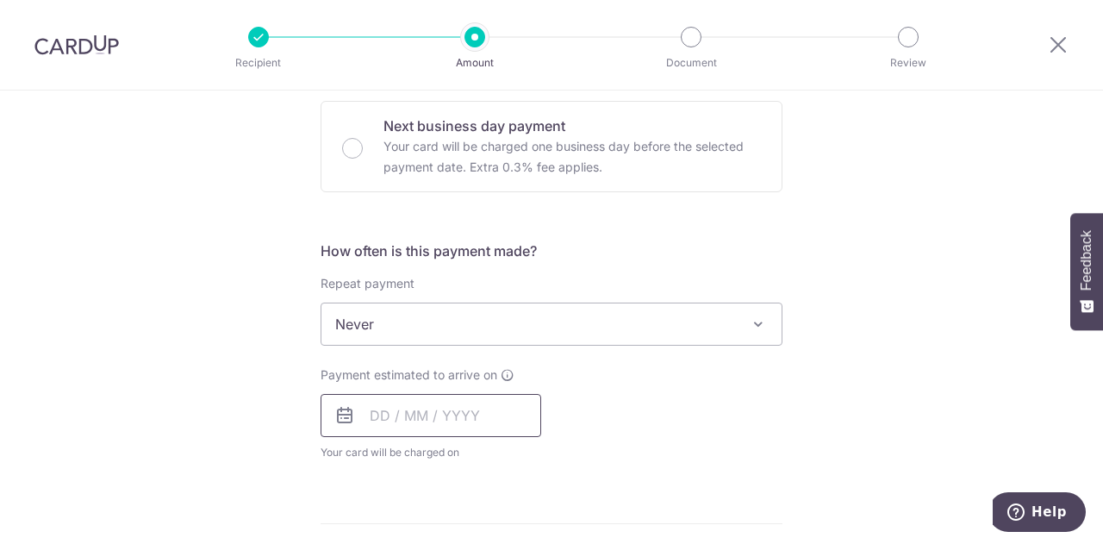
click at [463, 425] on input "text" at bounding box center [430, 415] width 221 height 43
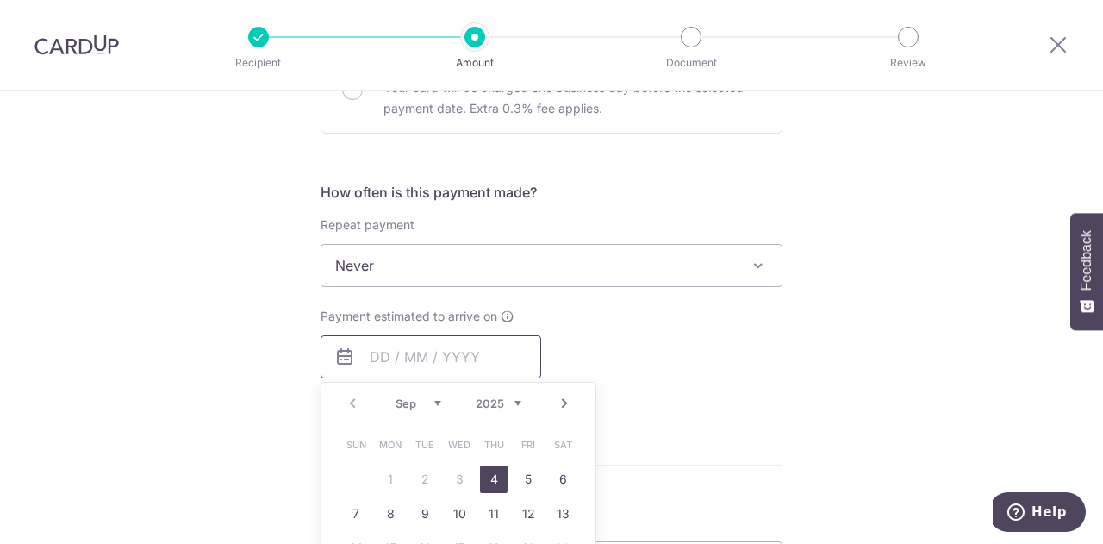
scroll to position [603, 0]
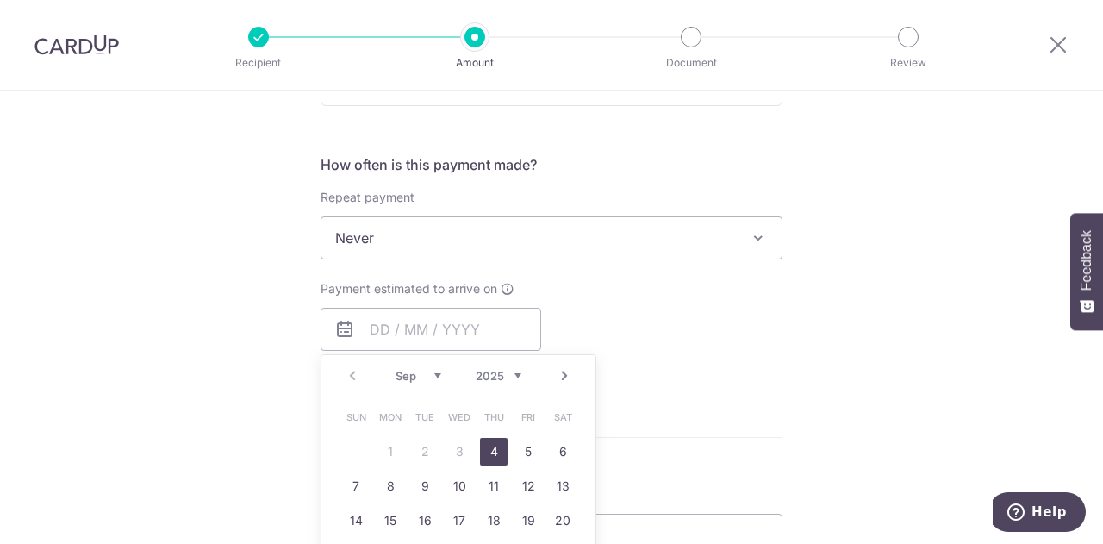
click at [489, 451] on link "4" at bounding box center [494, 452] width 28 height 28
type input "[DATE]"
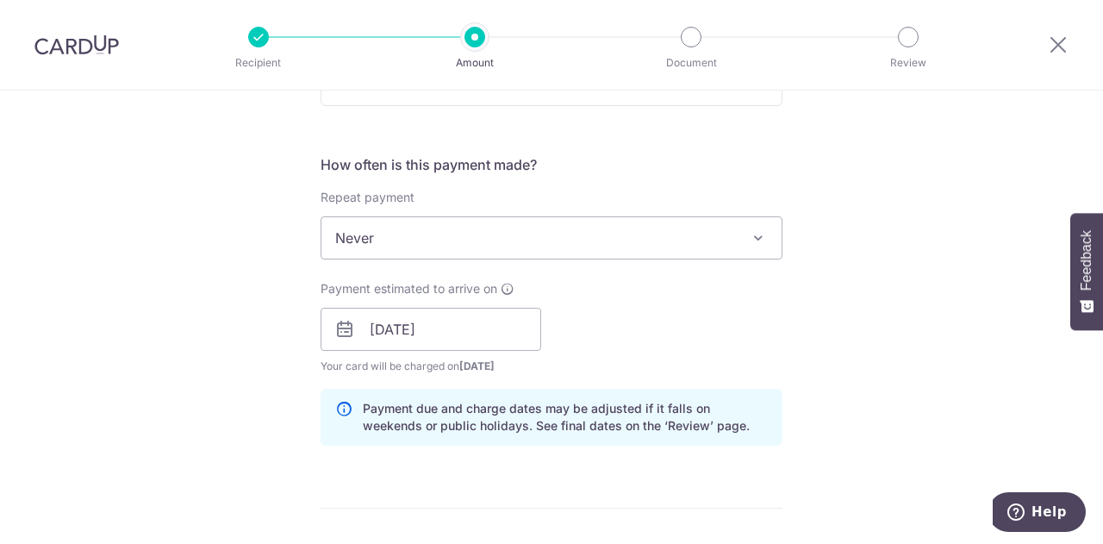
scroll to position [775, 0]
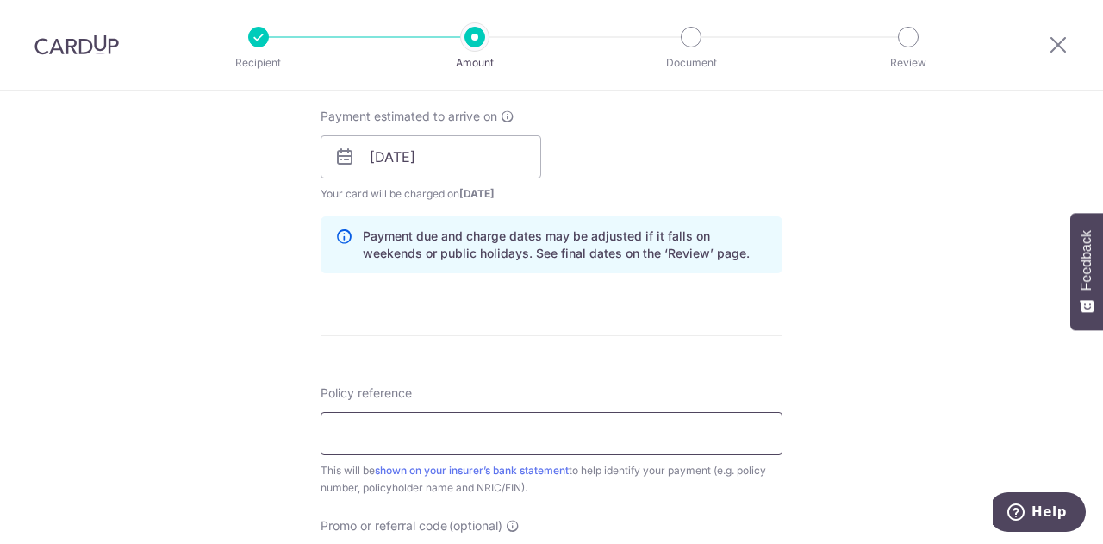
click at [400, 426] on input "Policy reference" at bounding box center [551, 433] width 462 height 43
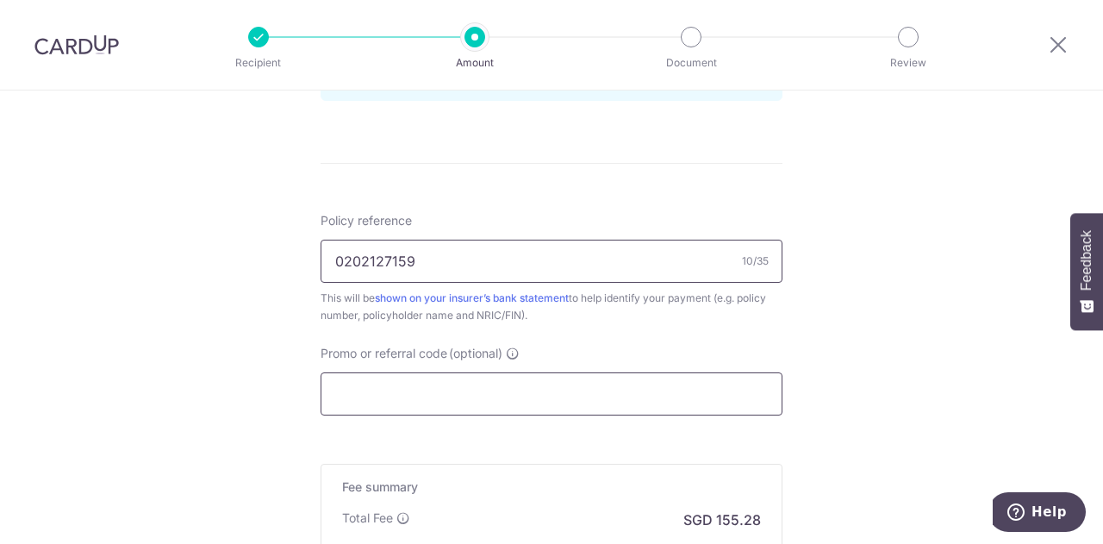
type input "0202127159"
click at [501, 395] on input "Promo or referral code (optional)" at bounding box center [551, 393] width 462 height 43
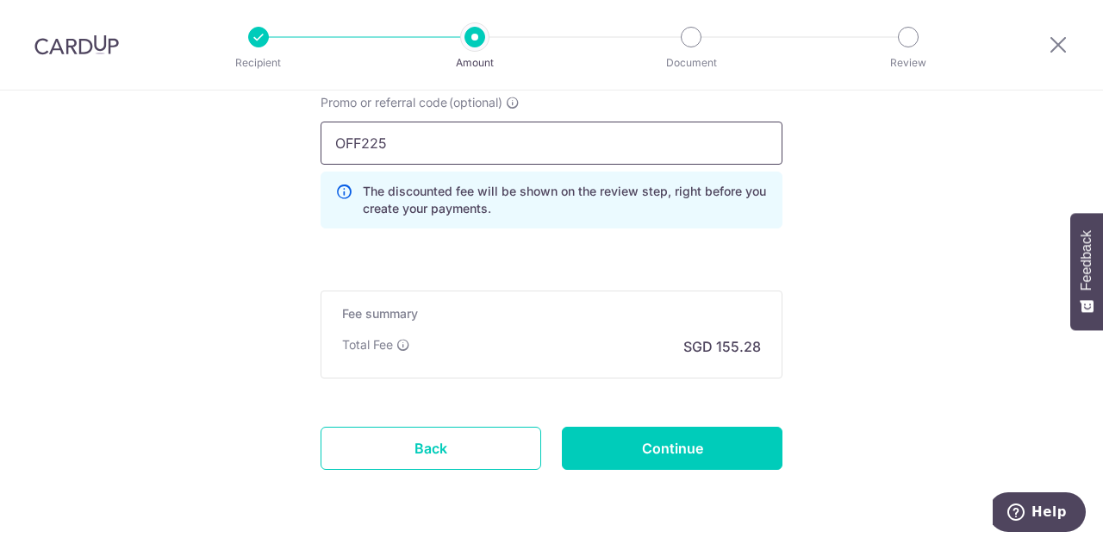
scroll to position [1206, 0]
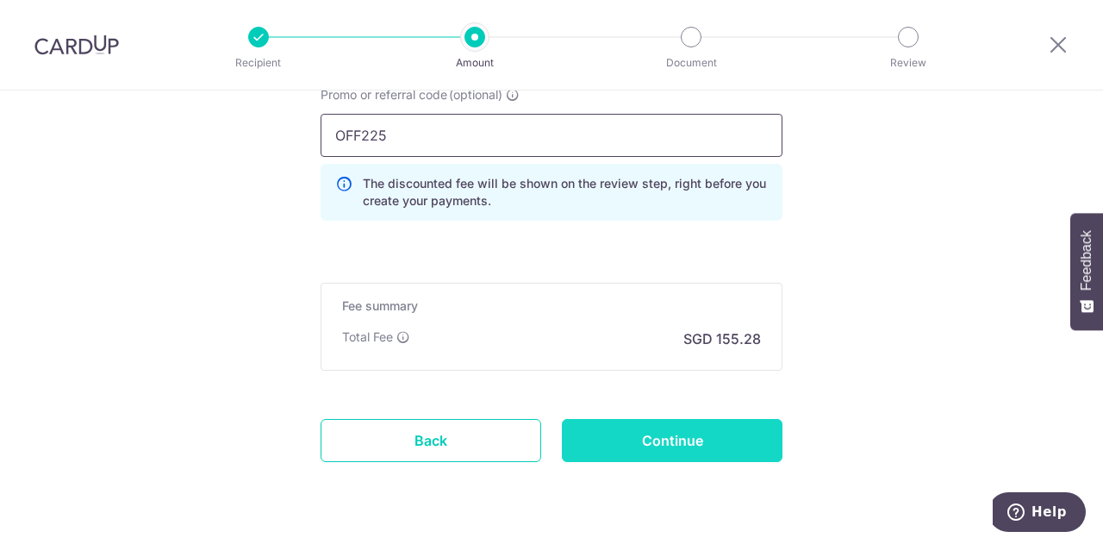
type input "OFF225"
click at [720, 442] on input "Continue" at bounding box center [672, 440] width 221 height 43
type input "Create Schedule"
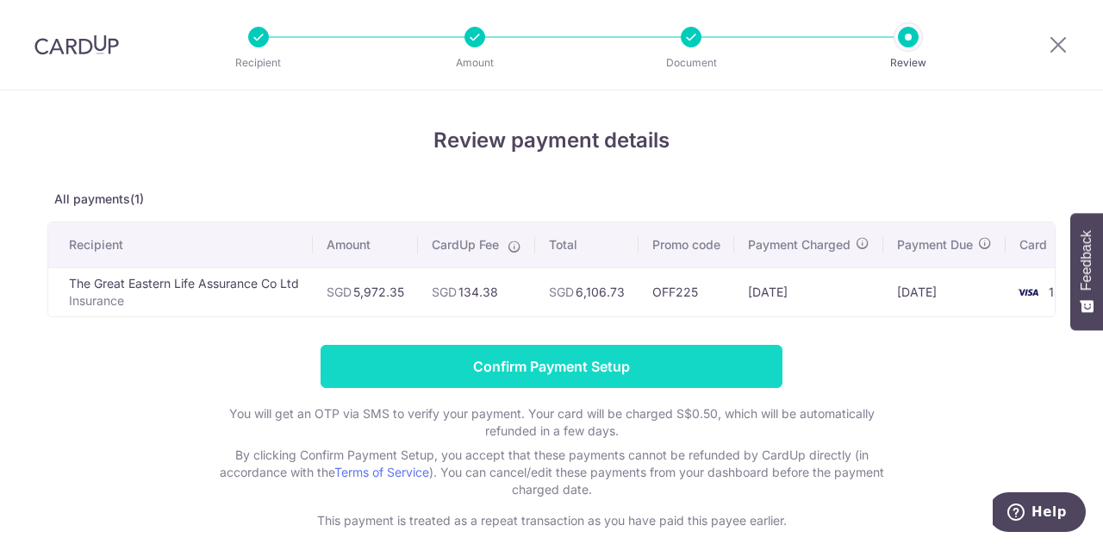
click at [638, 378] on input "Confirm Payment Setup" at bounding box center [551, 366] width 462 height 43
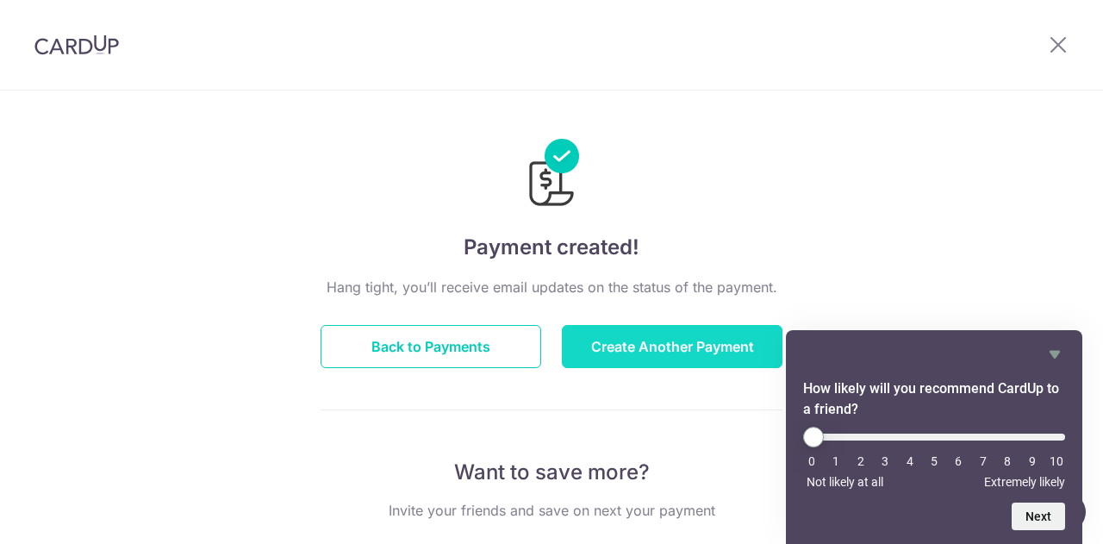
click at [648, 358] on button "Create Another Payment" at bounding box center [672, 346] width 221 height 43
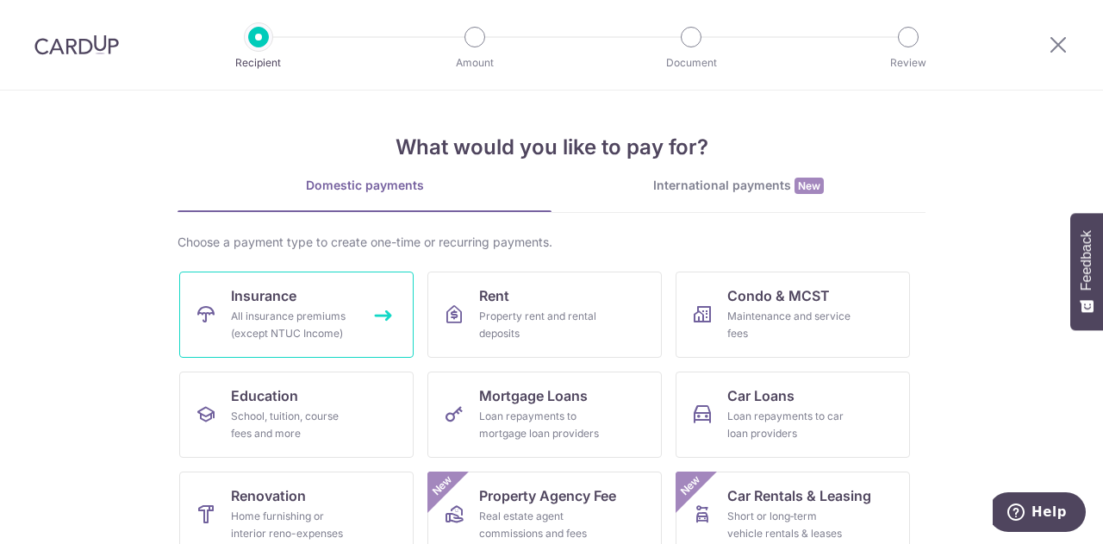
click at [293, 316] on div "All insurance premiums (except NTUC Income)" at bounding box center [293, 325] width 124 height 34
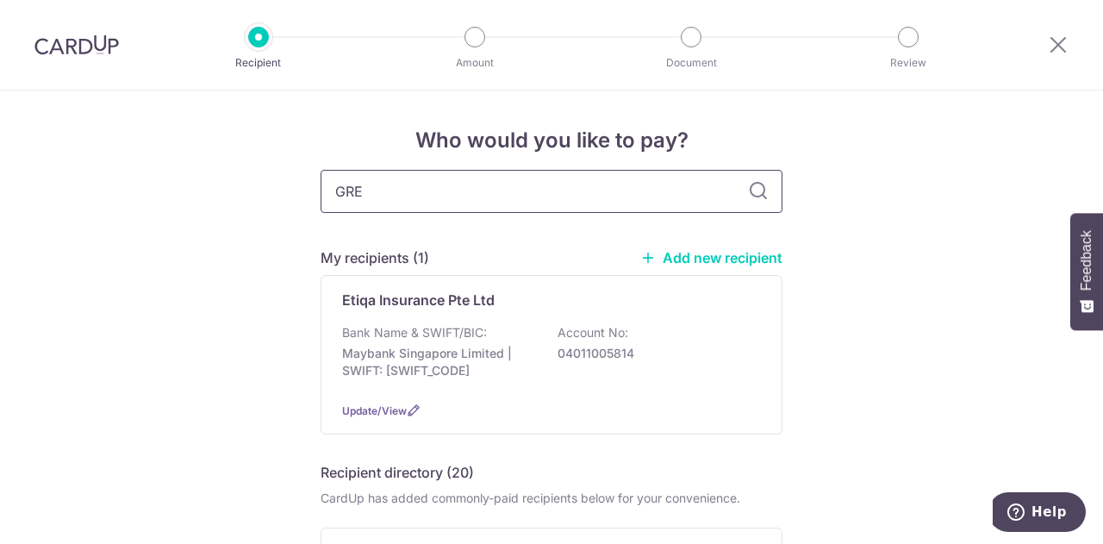
type input "GREA"
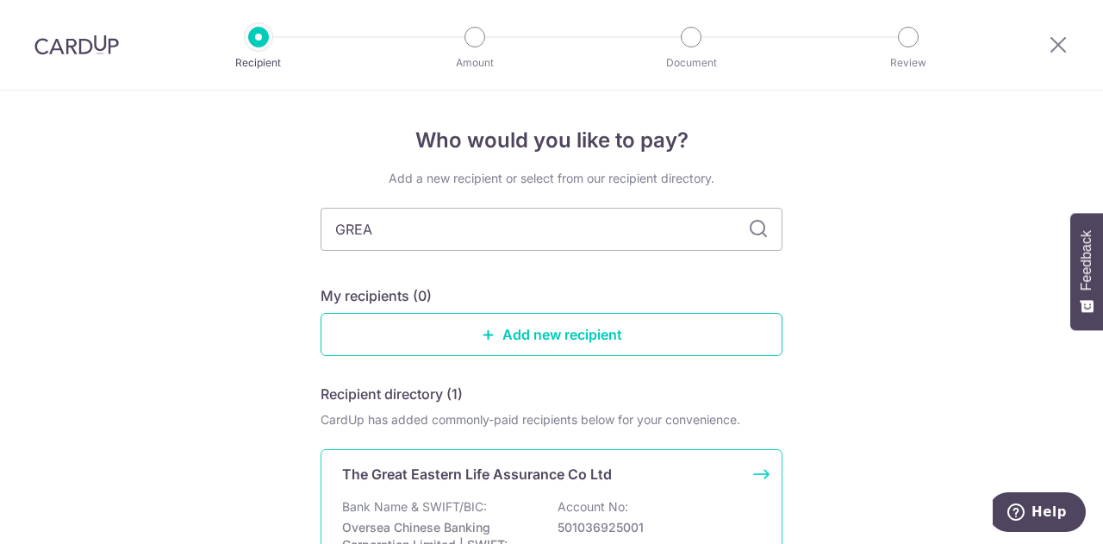
click at [443, 476] on p "The Great Eastern Life Assurance Co Ltd" at bounding box center [477, 474] width 270 height 21
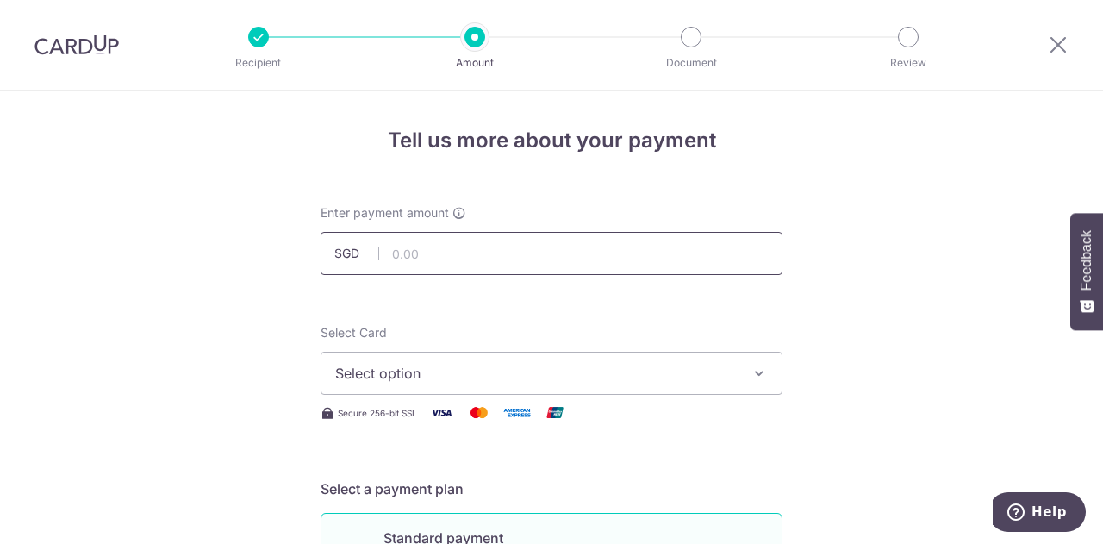
click at [459, 266] on input "text" at bounding box center [551, 253] width 462 height 43
type input "5,381.25"
click at [586, 364] on span "Select option" at bounding box center [535, 373] width 401 height 21
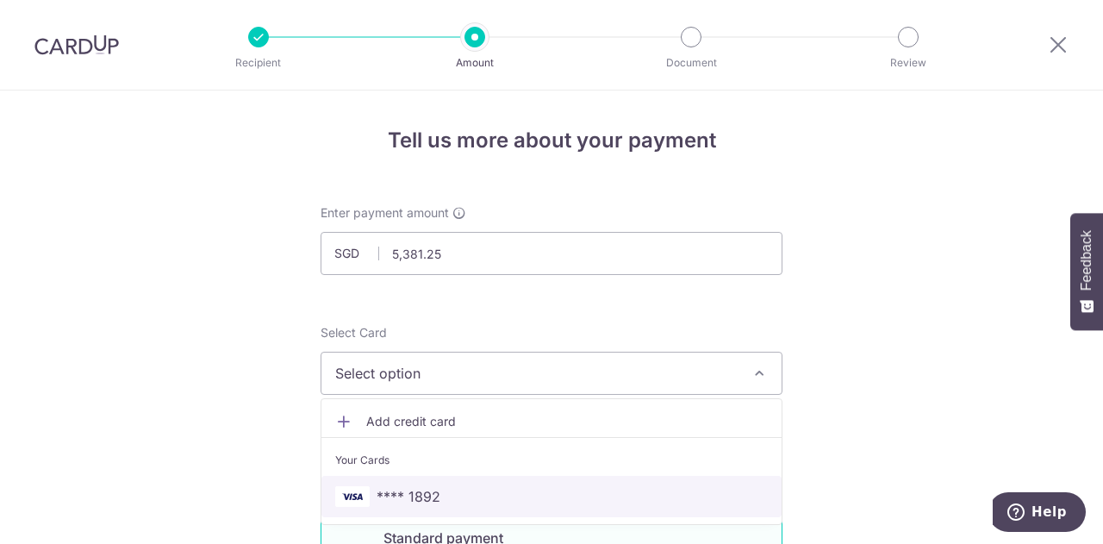
click at [414, 500] on span "**** 1892" at bounding box center [408, 496] width 64 height 21
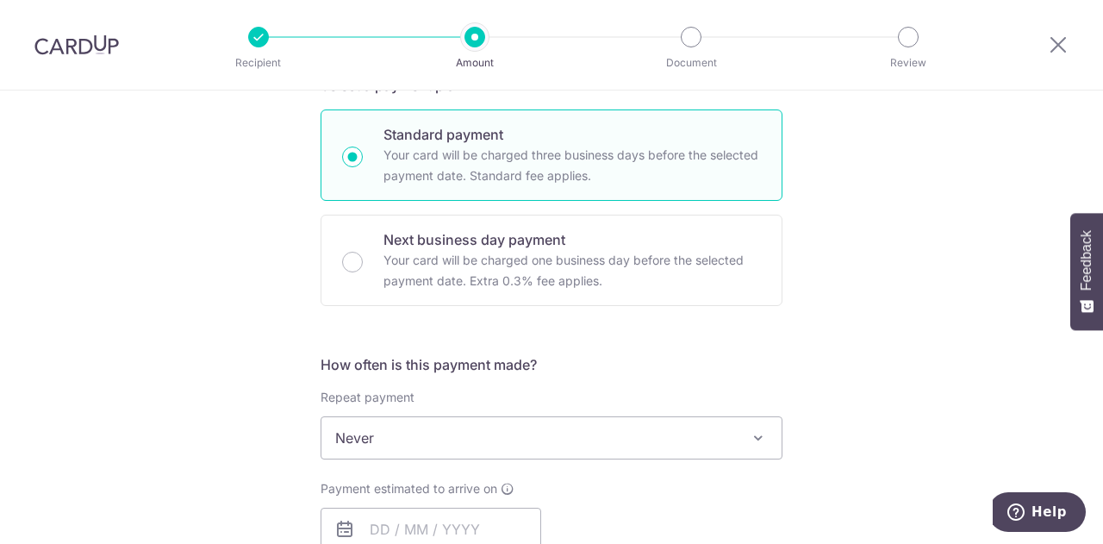
scroll to position [517, 0]
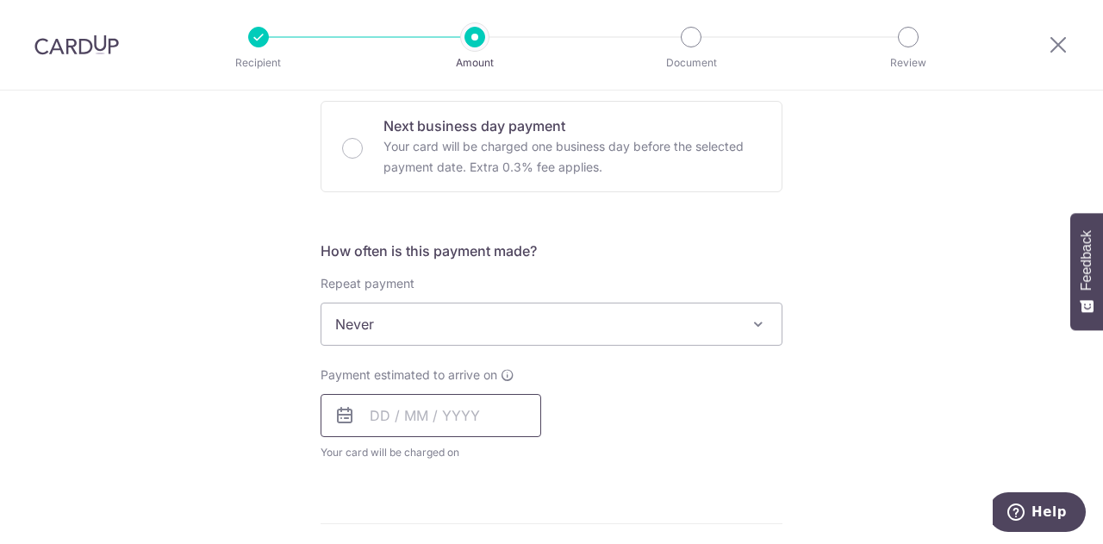
click at [398, 417] on input "text" at bounding box center [430, 415] width 221 height 43
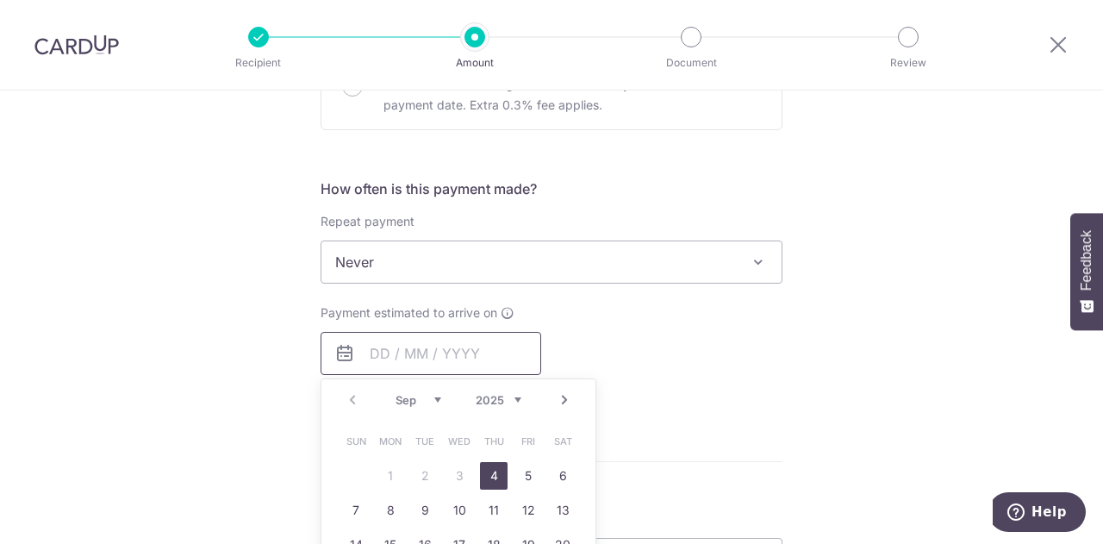
scroll to position [603, 0]
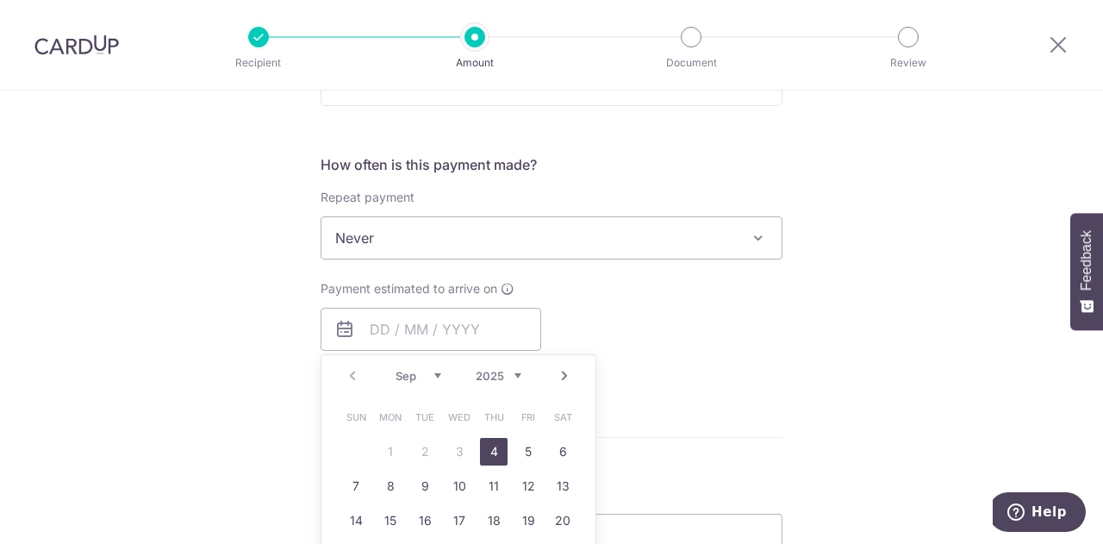
click at [488, 452] on link "4" at bounding box center [494, 452] width 28 height 28
type input "04/09/2025"
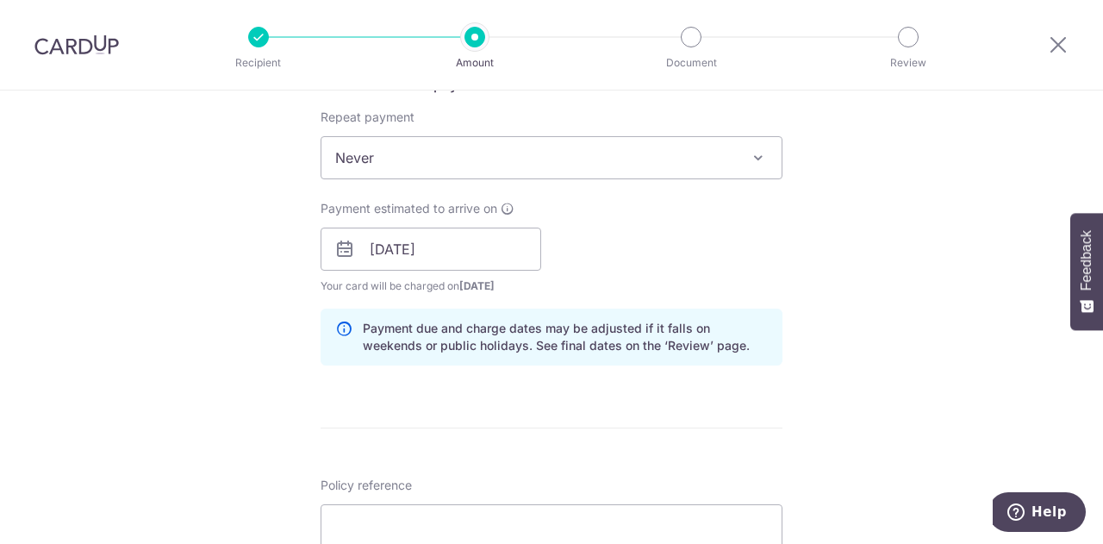
scroll to position [775, 0]
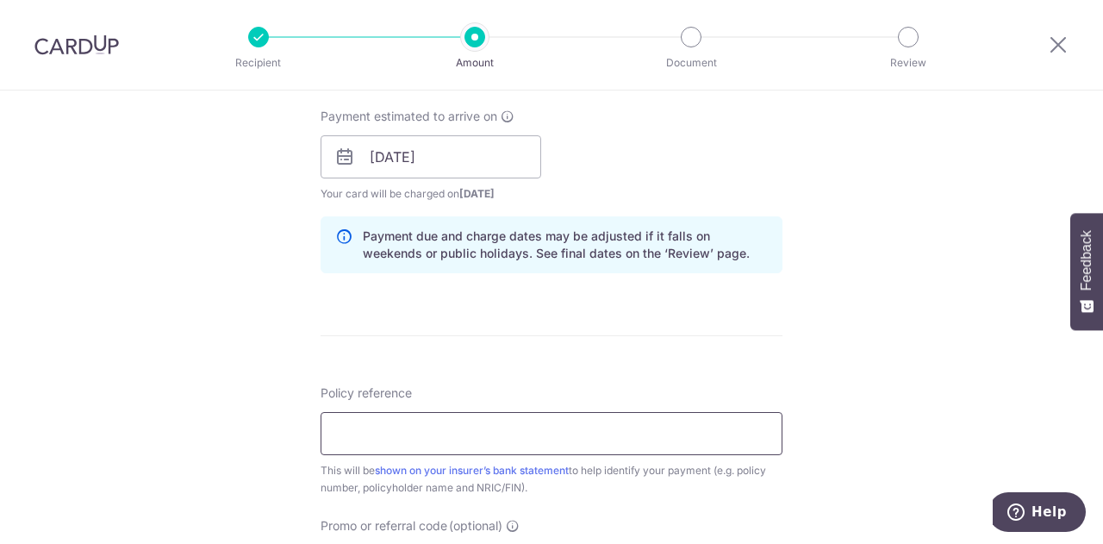
click at [572, 423] on input "Policy reference" at bounding box center [551, 433] width 462 height 43
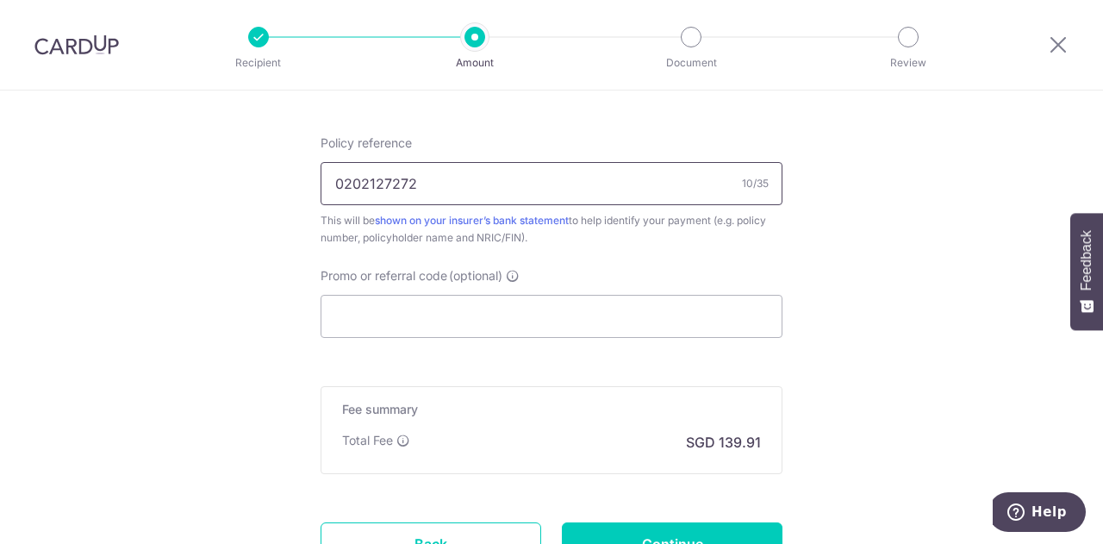
scroll to position [1034, 0]
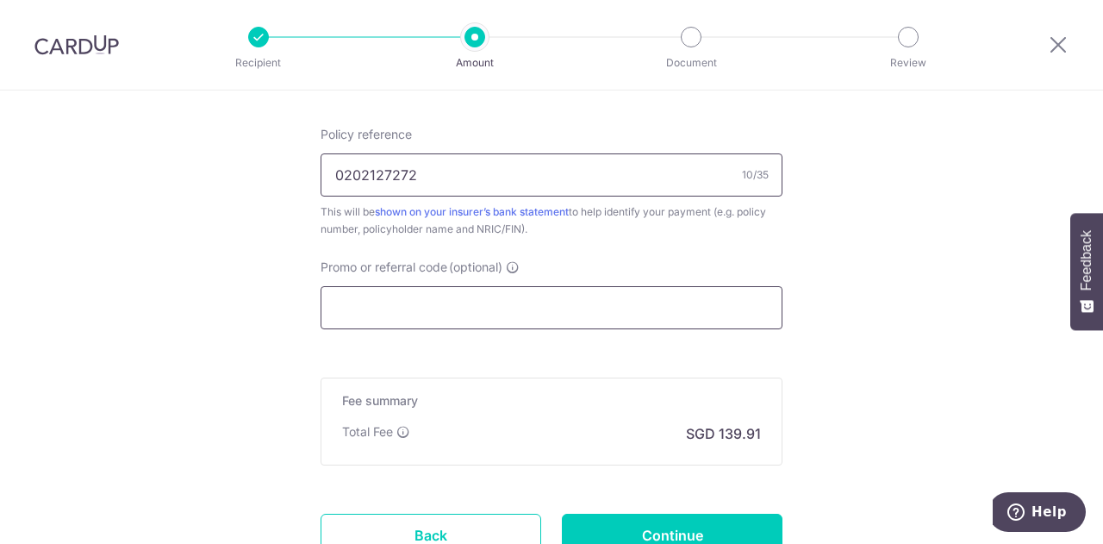
type input "0202127272"
click at [479, 308] on input "Promo or referral code (optional)" at bounding box center [551, 307] width 462 height 43
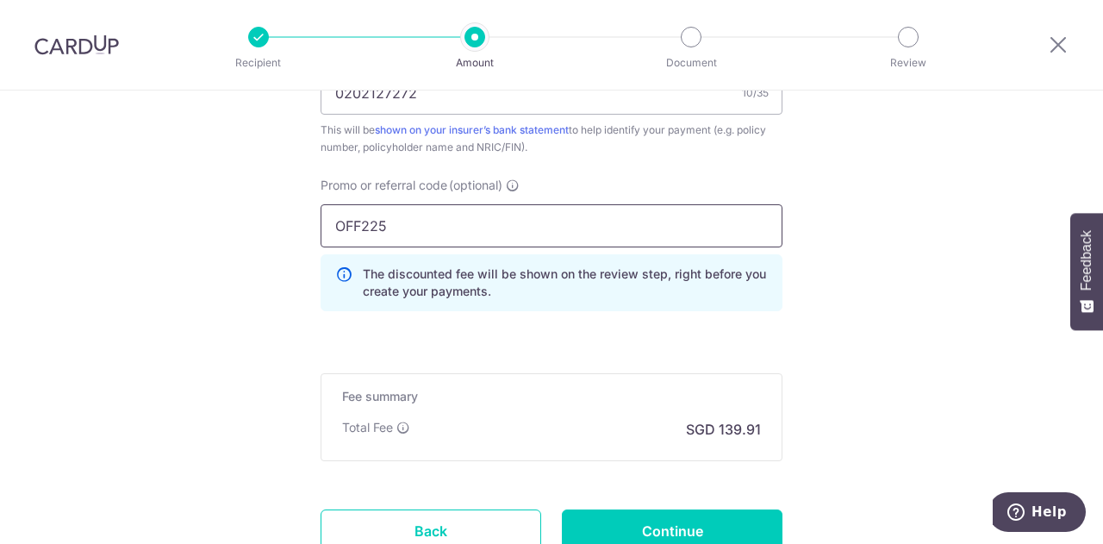
scroll to position [1206, 0]
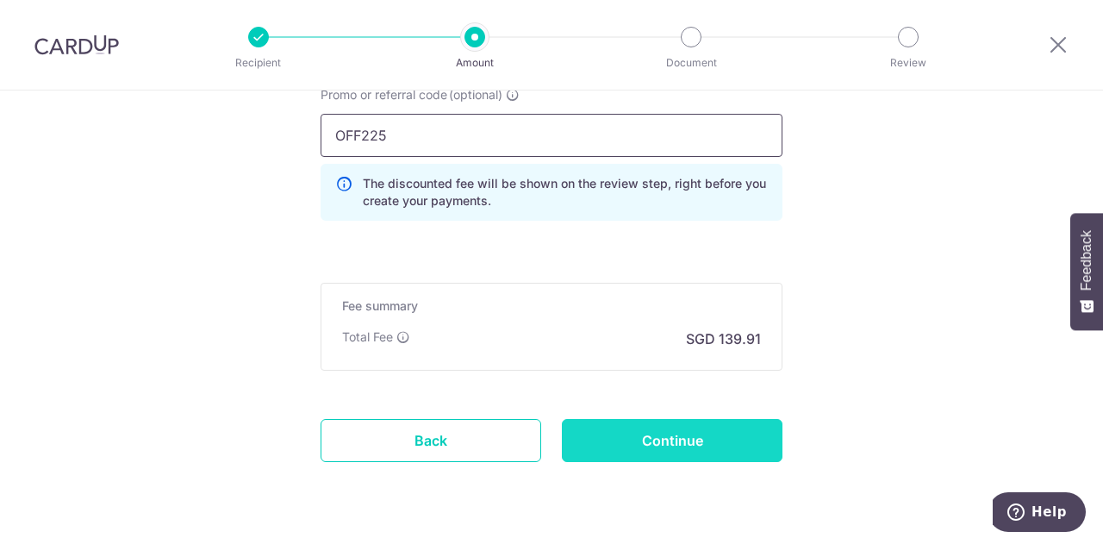
type input "OFF225"
click at [650, 433] on input "Continue" at bounding box center [672, 440] width 221 height 43
type input "Create Schedule"
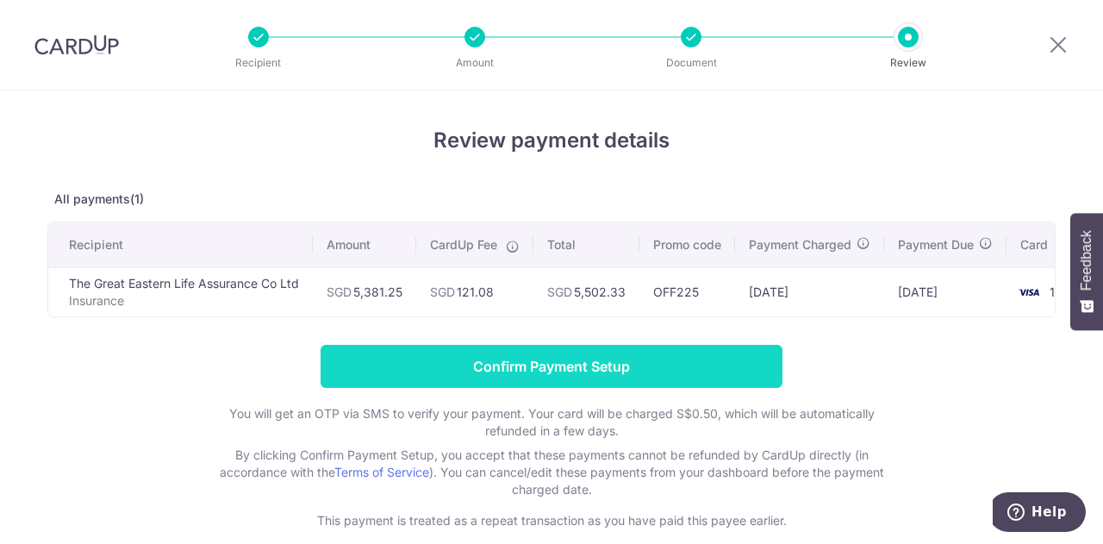
click at [633, 376] on input "Confirm Payment Setup" at bounding box center [551, 366] width 462 height 43
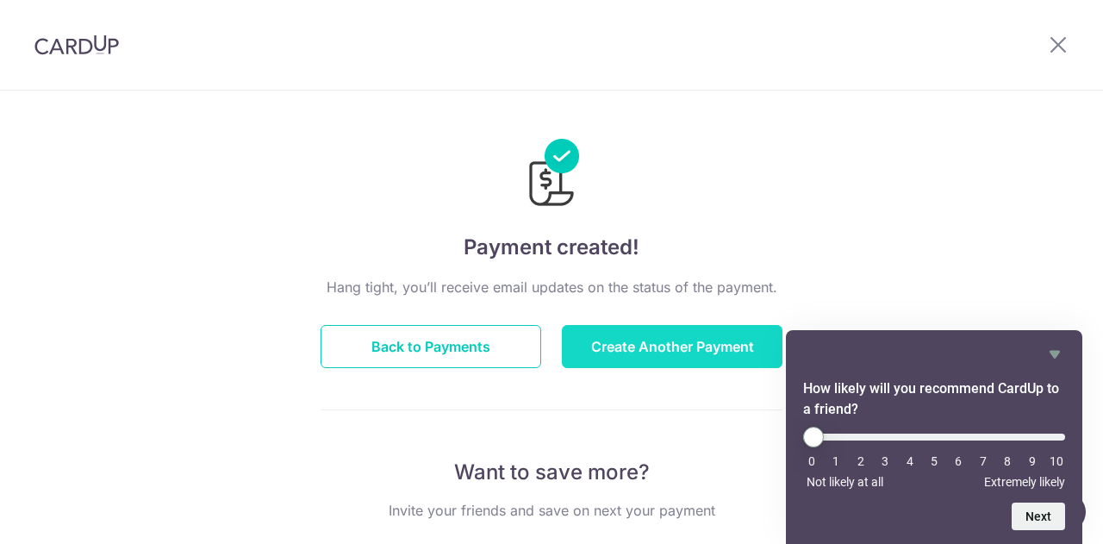
click at [640, 353] on button "Create Another Payment" at bounding box center [672, 346] width 221 height 43
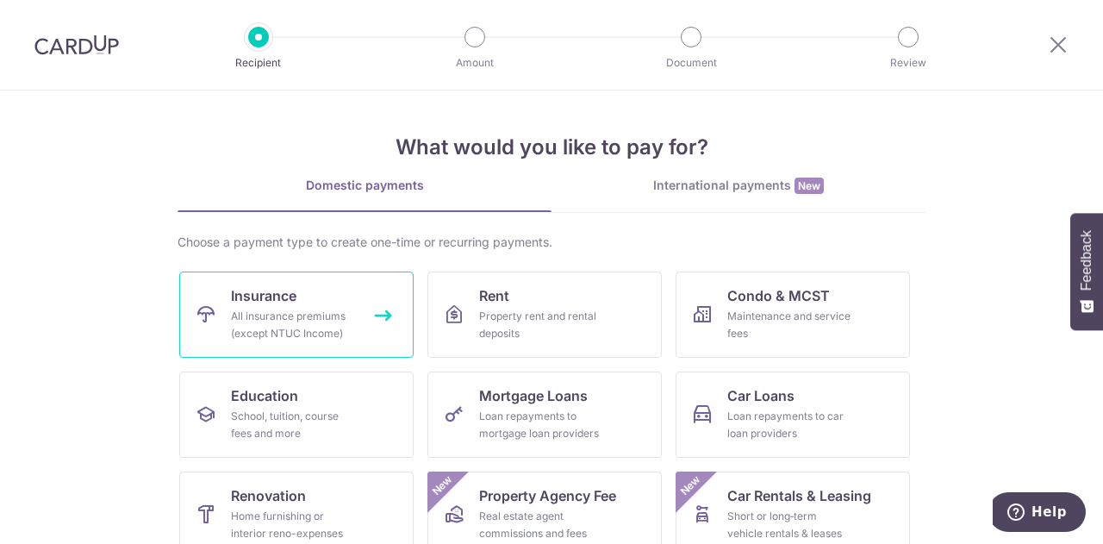
click at [275, 328] on div "All insurance premiums (except NTUC Income)" at bounding box center [293, 325] width 124 height 34
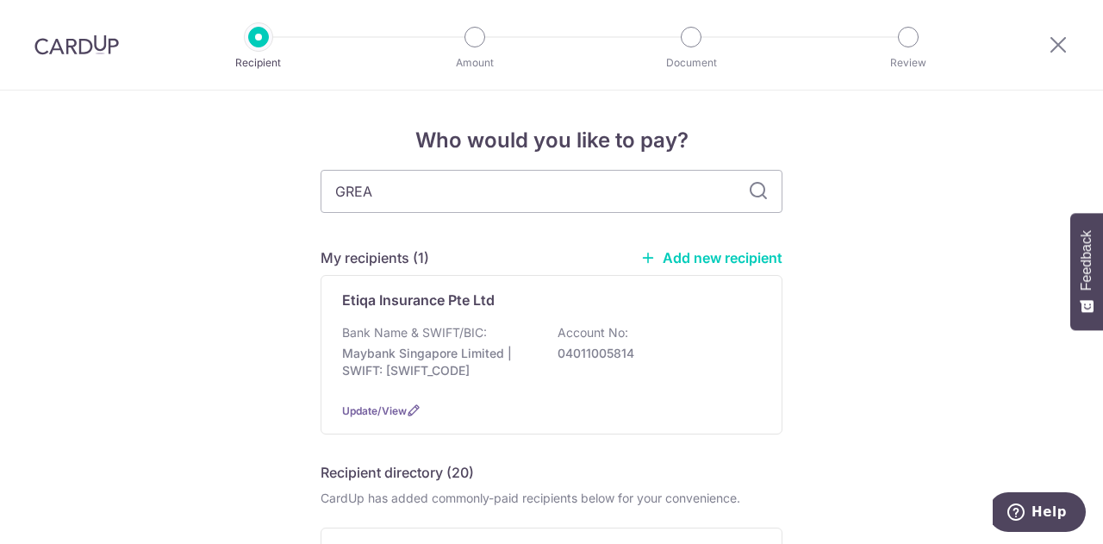
type input "GREAT"
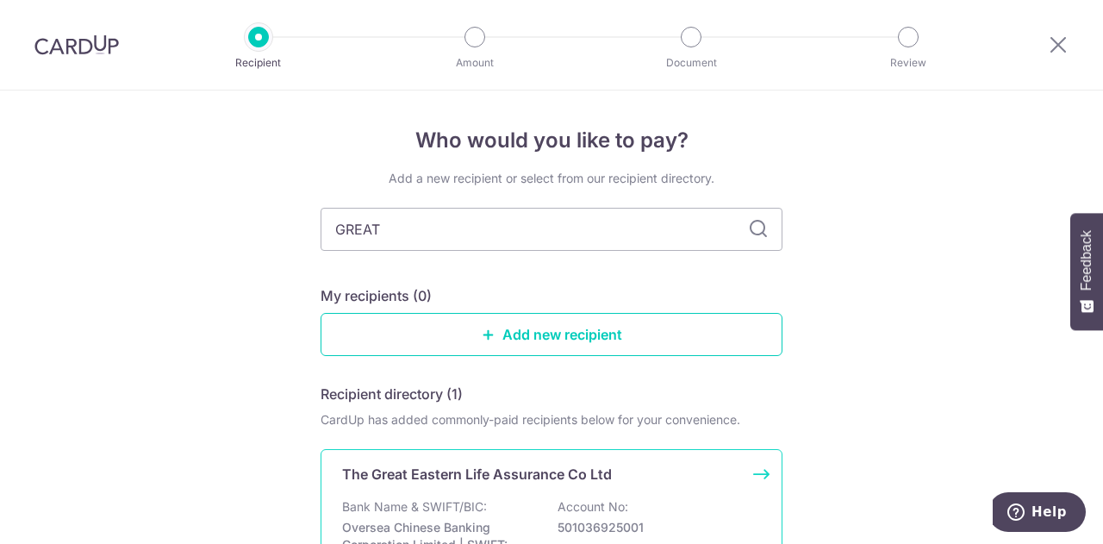
click at [503, 474] on p "The Great Eastern Life Assurance Co Ltd" at bounding box center [477, 474] width 270 height 21
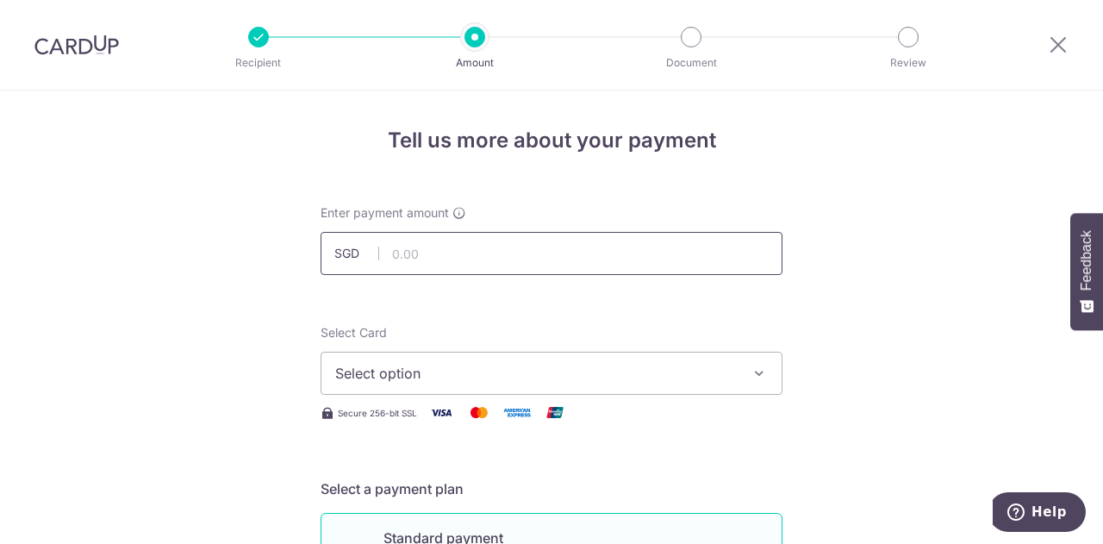
click at [482, 272] on input "text" at bounding box center [551, 253] width 462 height 43
type input "2,481.00"
click at [488, 376] on span "Select option" at bounding box center [535, 373] width 401 height 21
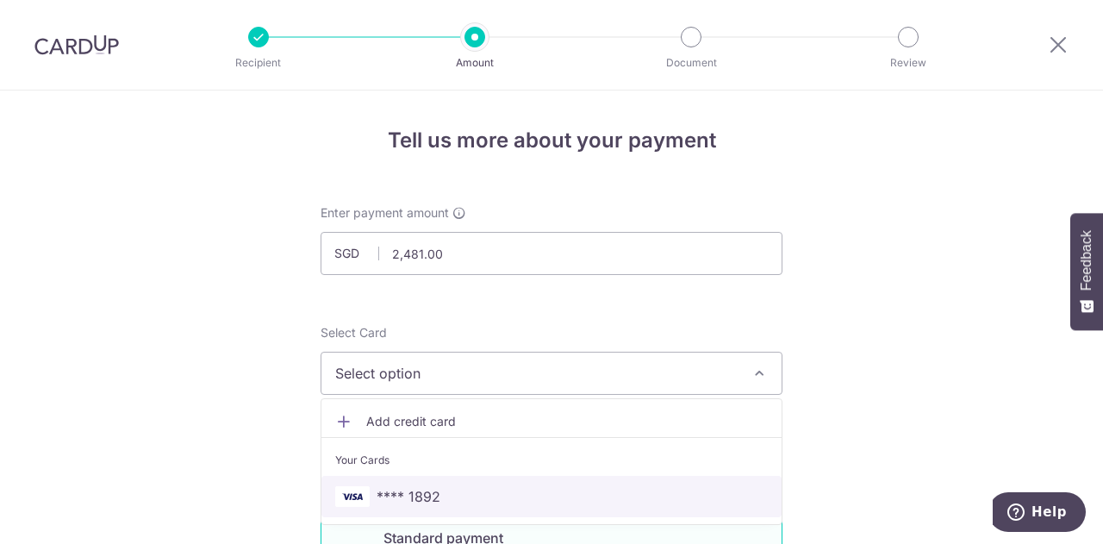
click at [450, 497] on span "**** 1892" at bounding box center [551, 496] width 432 height 21
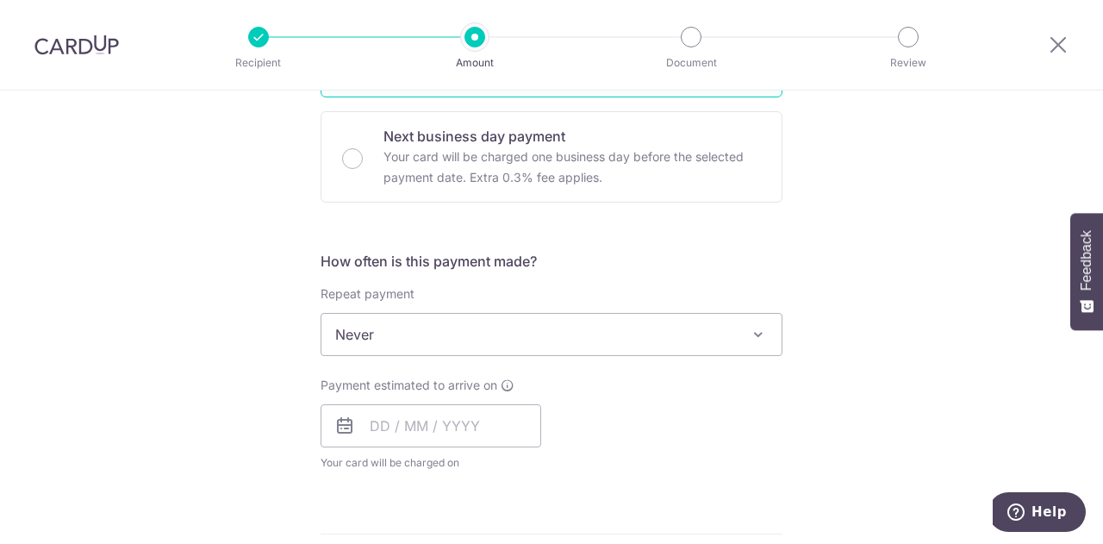
scroll to position [603, 0]
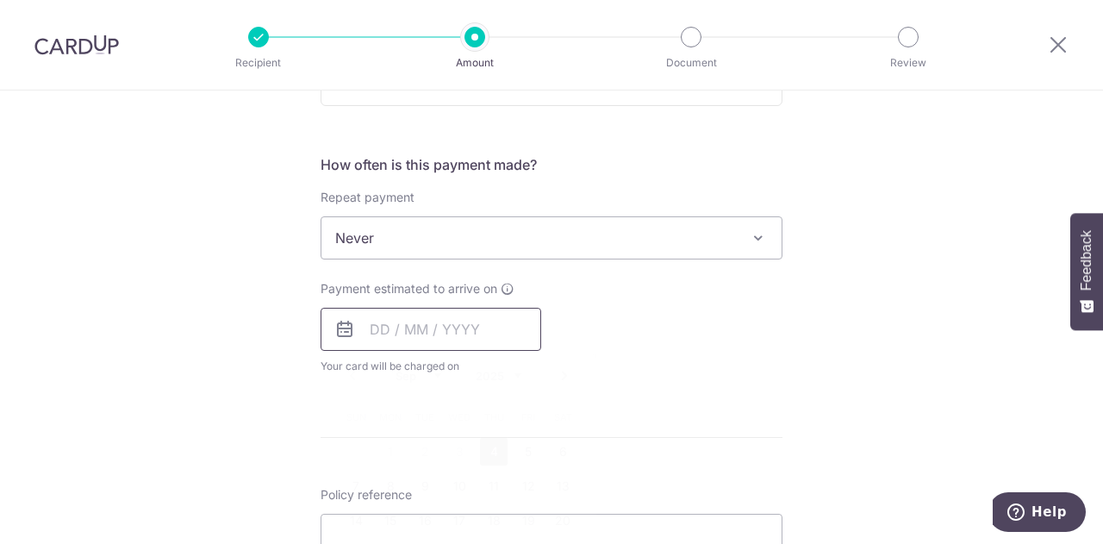
click at [433, 327] on input "text" at bounding box center [430, 329] width 221 height 43
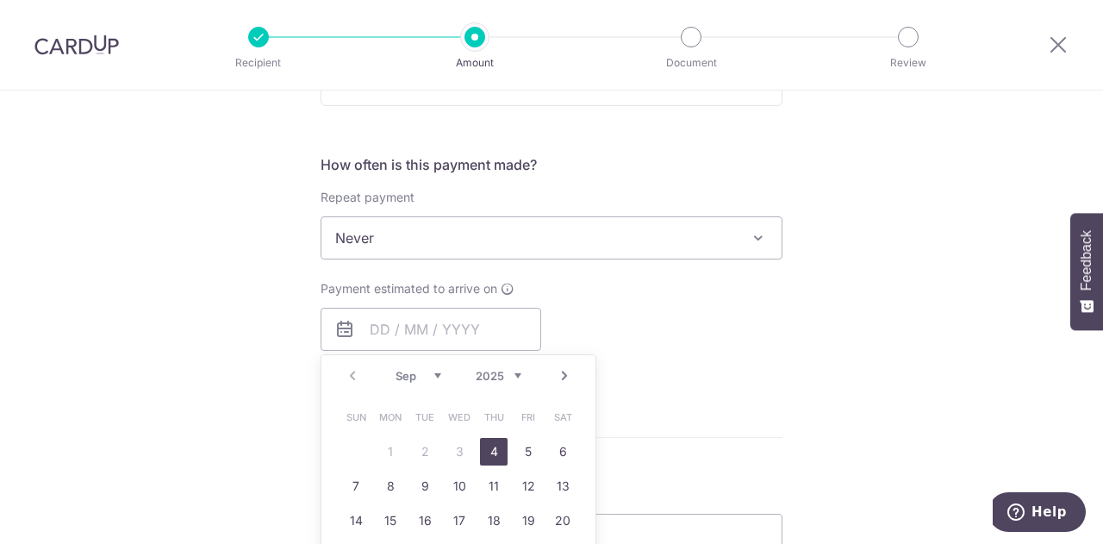
click at [487, 445] on link "4" at bounding box center [494, 452] width 28 height 28
type input "[DATE]"
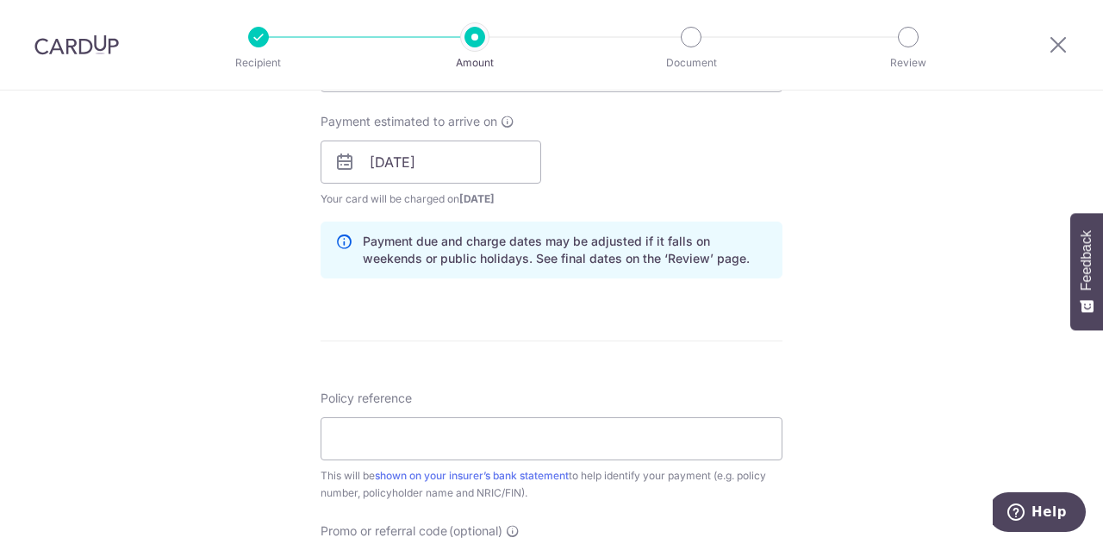
scroll to position [775, 0]
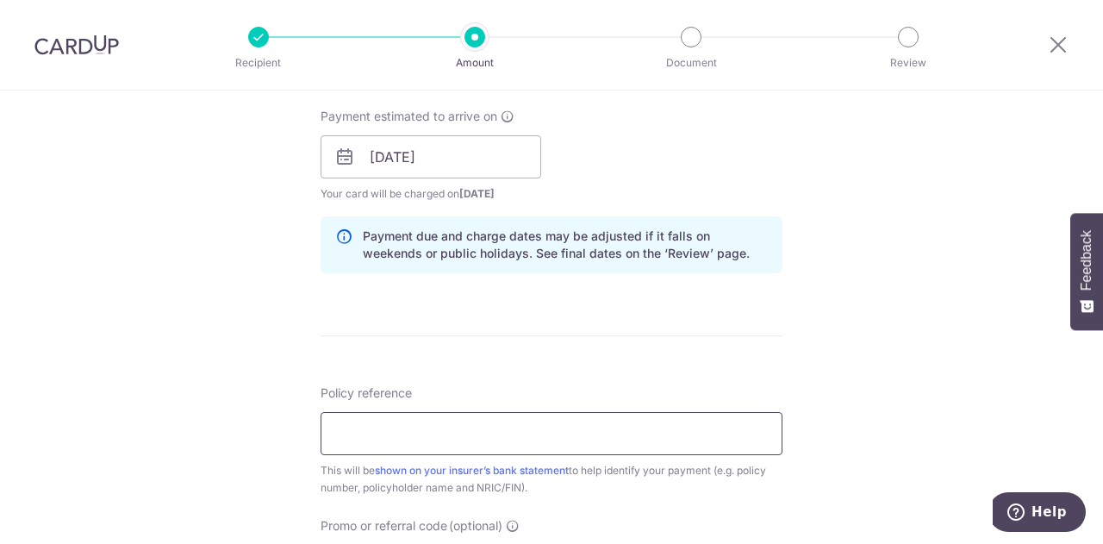
click at [470, 426] on input "Policy reference" at bounding box center [551, 433] width 462 height 43
type input "OFF225"
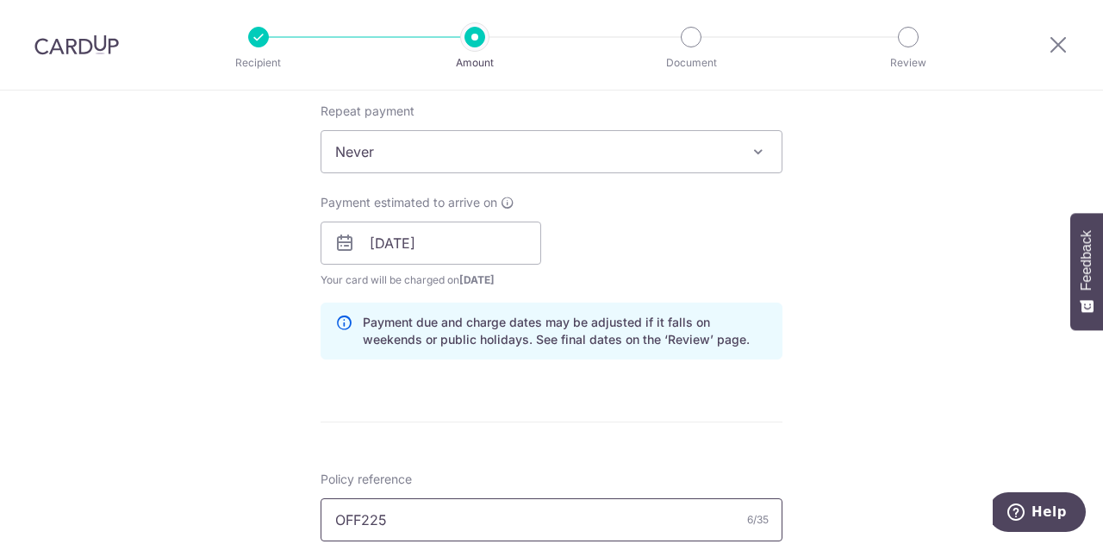
scroll to position [948, 0]
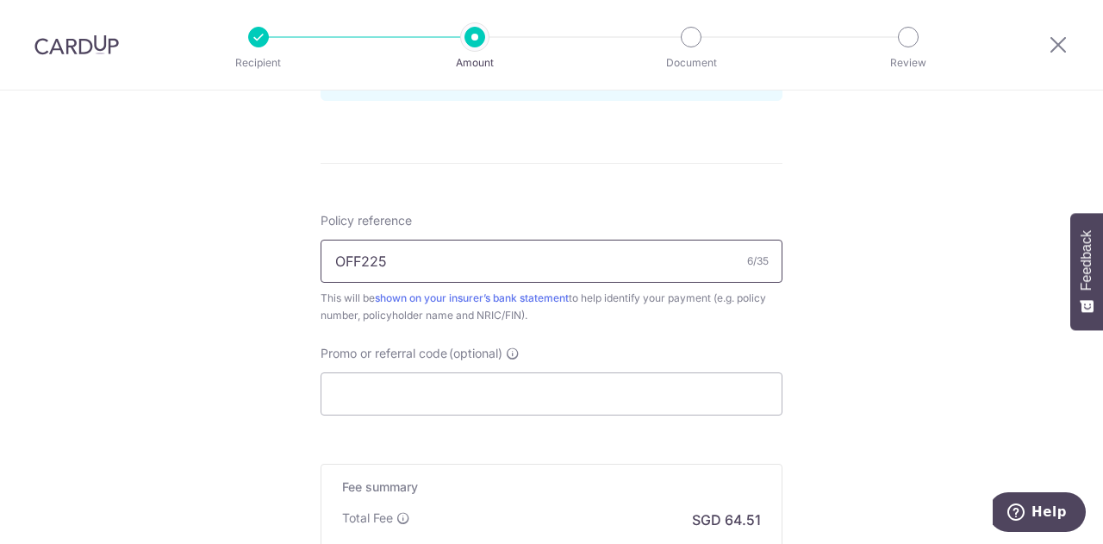
drag, startPoint x: 389, startPoint y: 263, endPoint x: 196, endPoint y: 254, distance: 193.2
click at [360, 401] on input "Promo or referral code (optional)" at bounding box center [551, 393] width 462 height 43
paste input "OFF225"
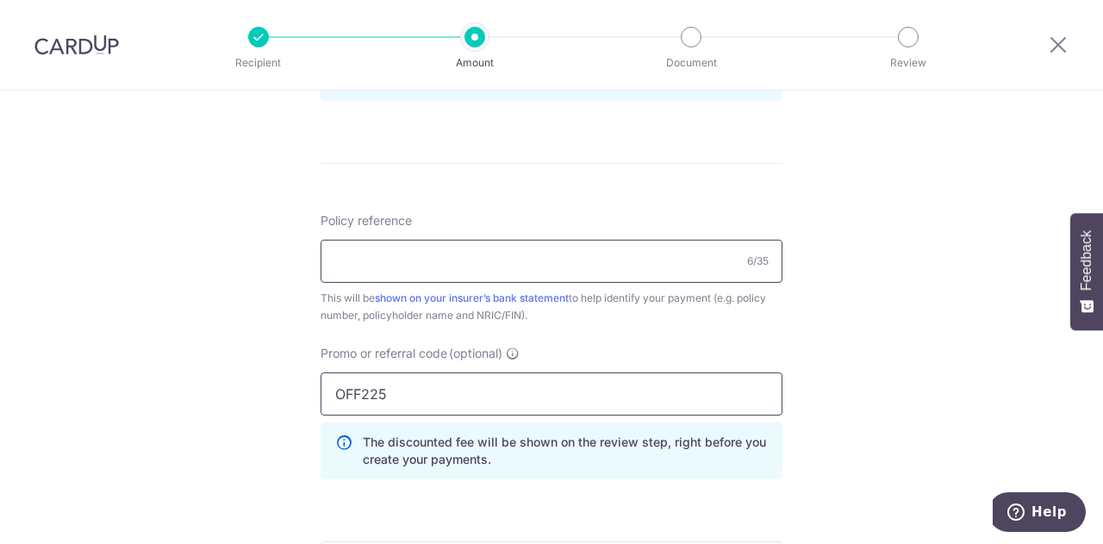
type input "OFF225"
click at [391, 270] on input "Policy reference" at bounding box center [551, 261] width 462 height 43
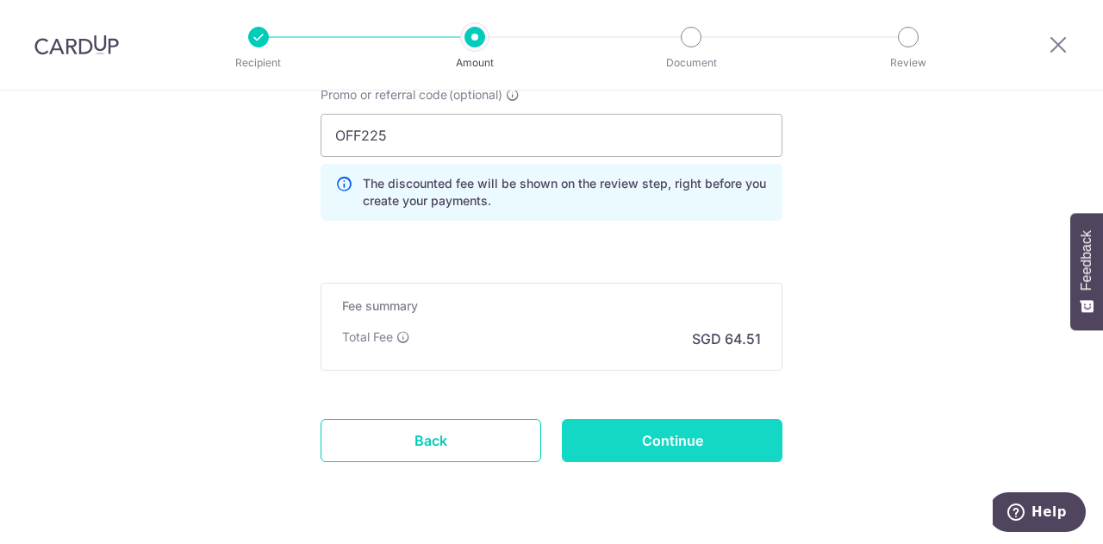
type input "0202127248"
click at [691, 441] on input "Continue" at bounding box center [672, 440] width 221 height 43
type input "Create Schedule"
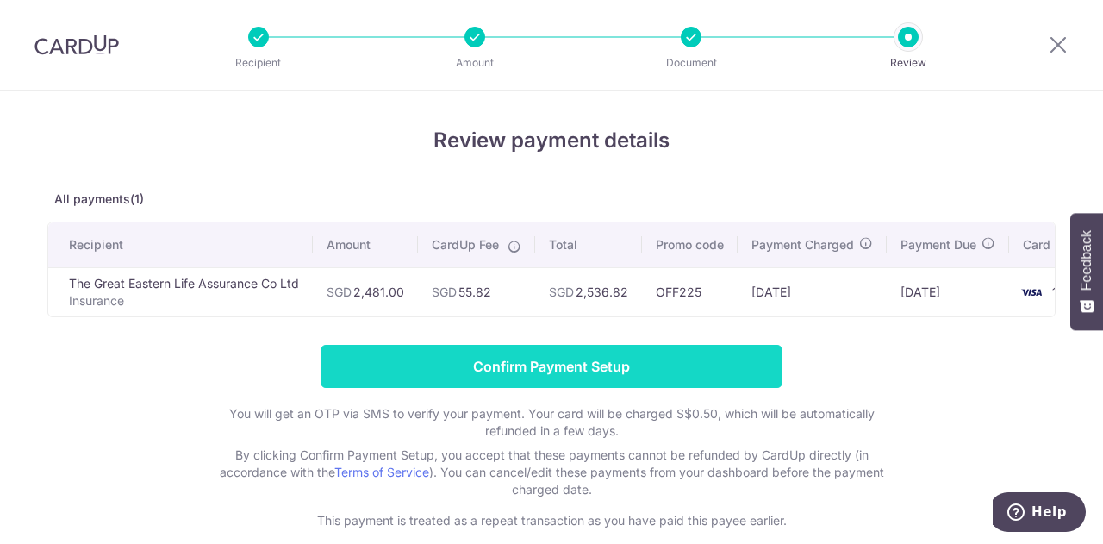
click at [625, 380] on input "Confirm Payment Setup" at bounding box center [551, 366] width 462 height 43
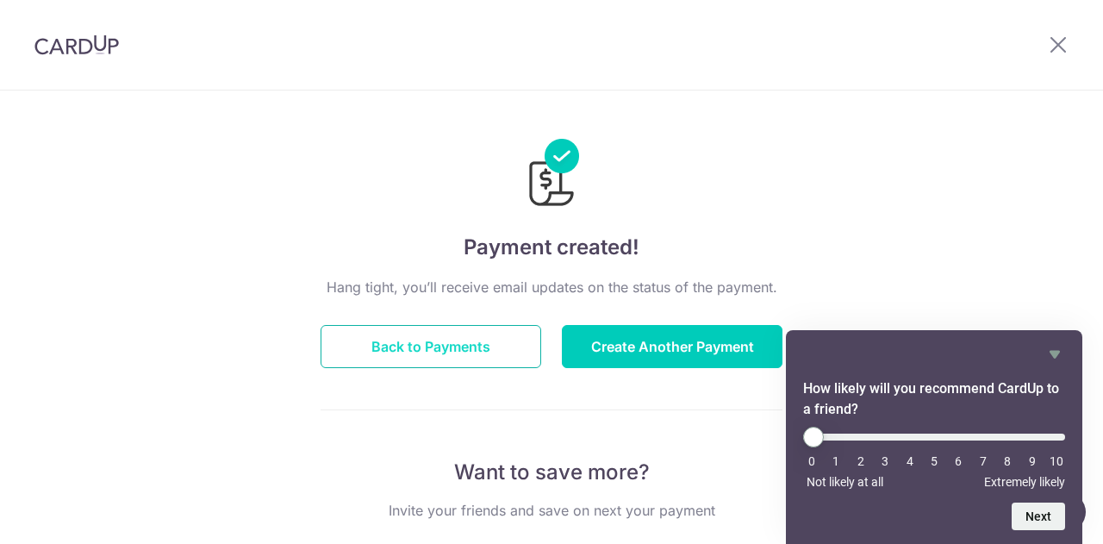
click at [445, 353] on button "Back to Payments" at bounding box center [430, 346] width 221 height 43
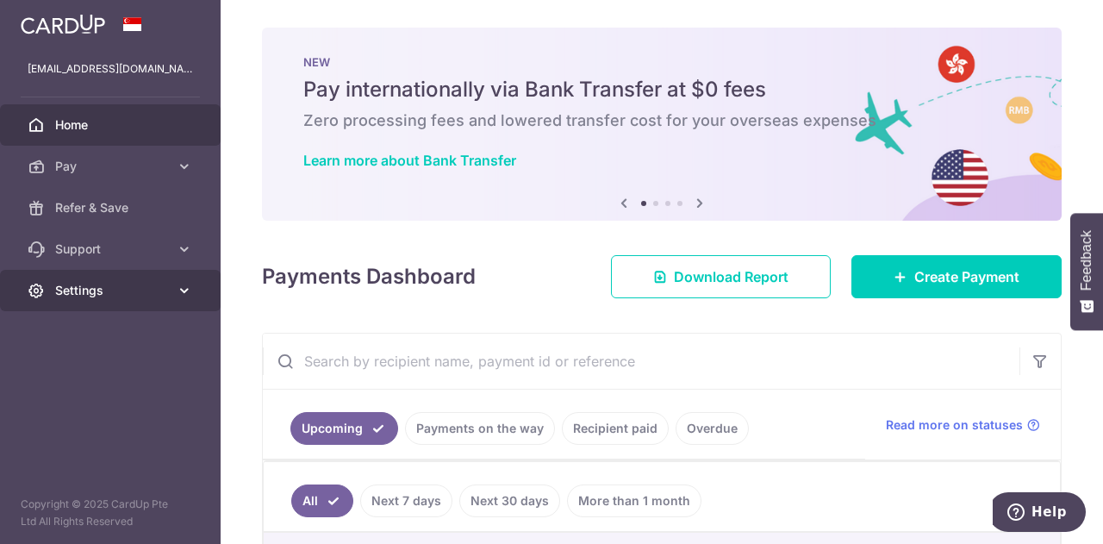
click at [128, 306] on link "Settings" at bounding box center [110, 290] width 221 height 41
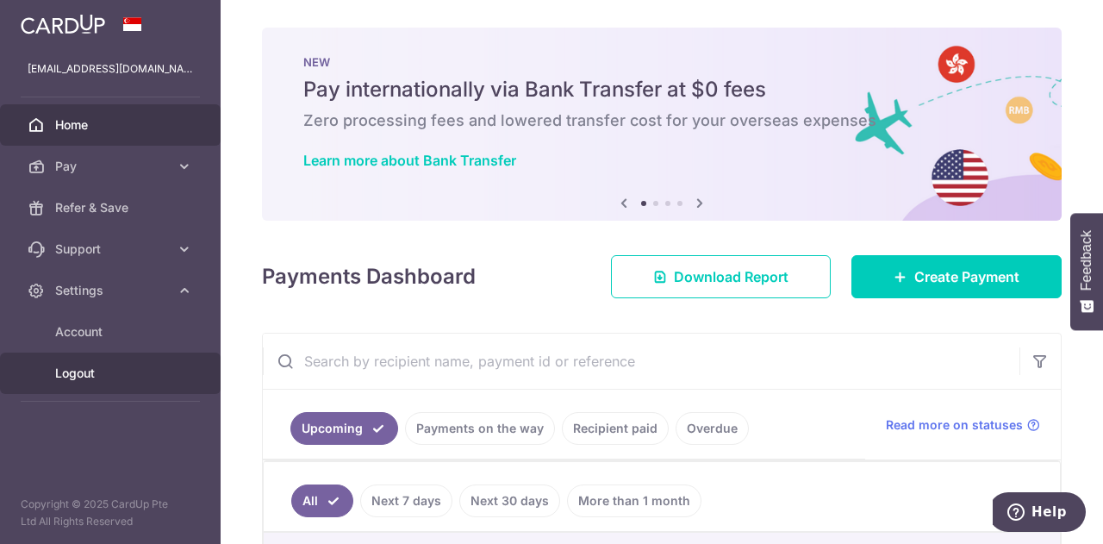
click at [75, 372] on span "Logout" at bounding box center [112, 372] width 114 height 17
